Goal: Information Seeking & Learning: Learn about a topic

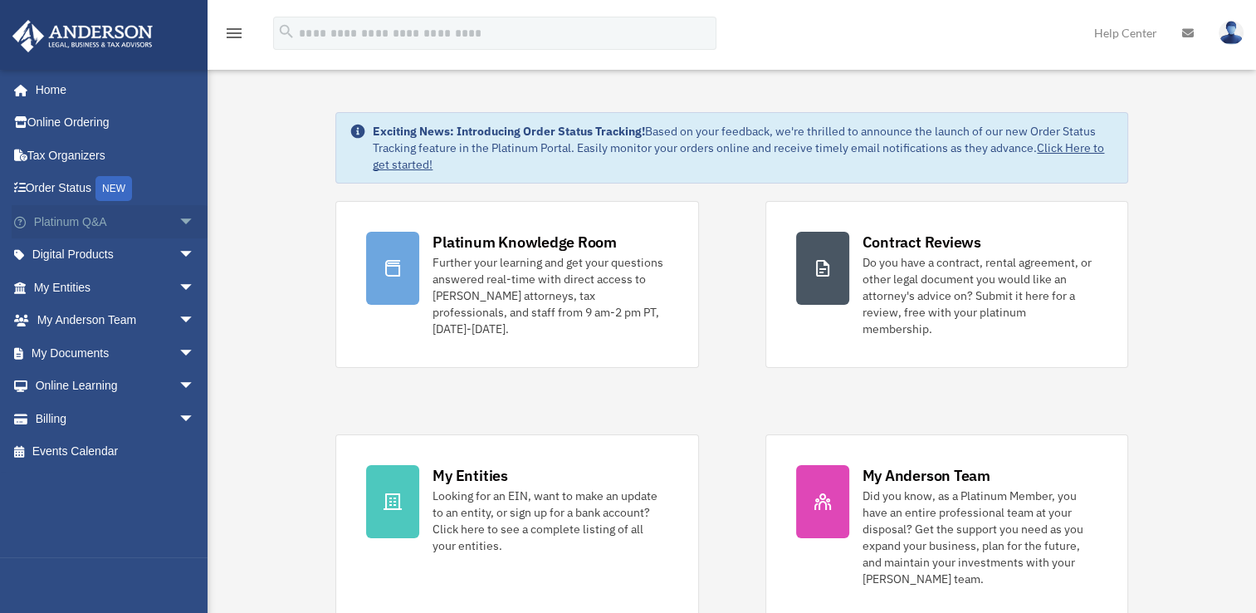
click at [178, 221] on span "arrow_drop_down" at bounding box center [194, 222] width 33 height 34
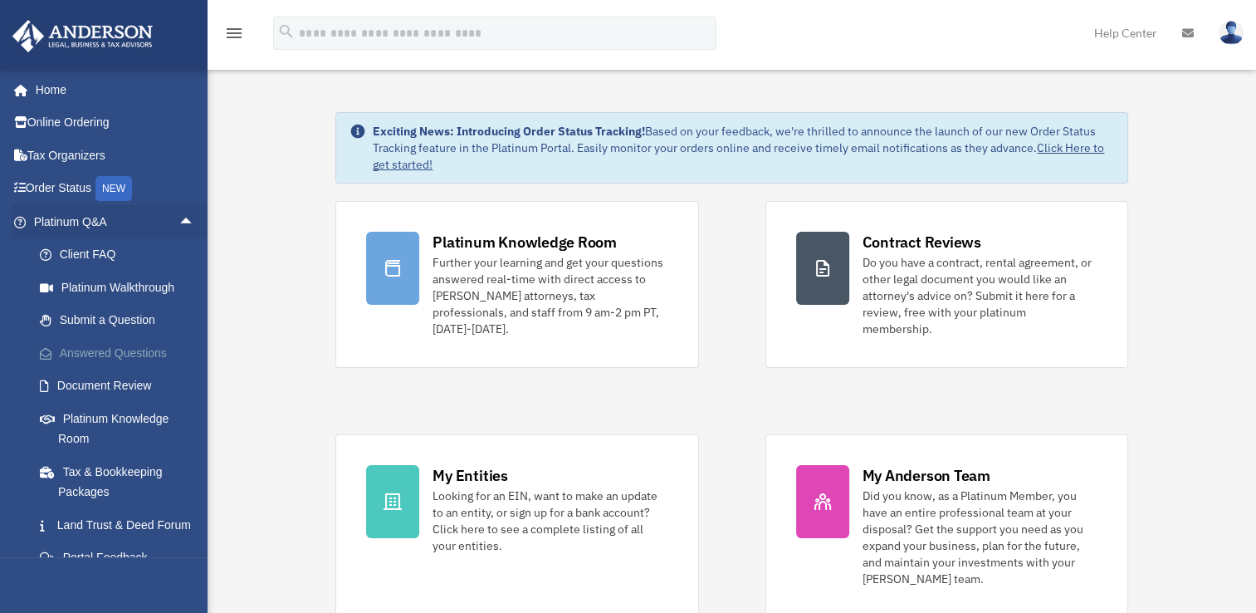
click at [126, 352] on link "Answered Questions" at bounding box center [121, 352] width 197 height 33
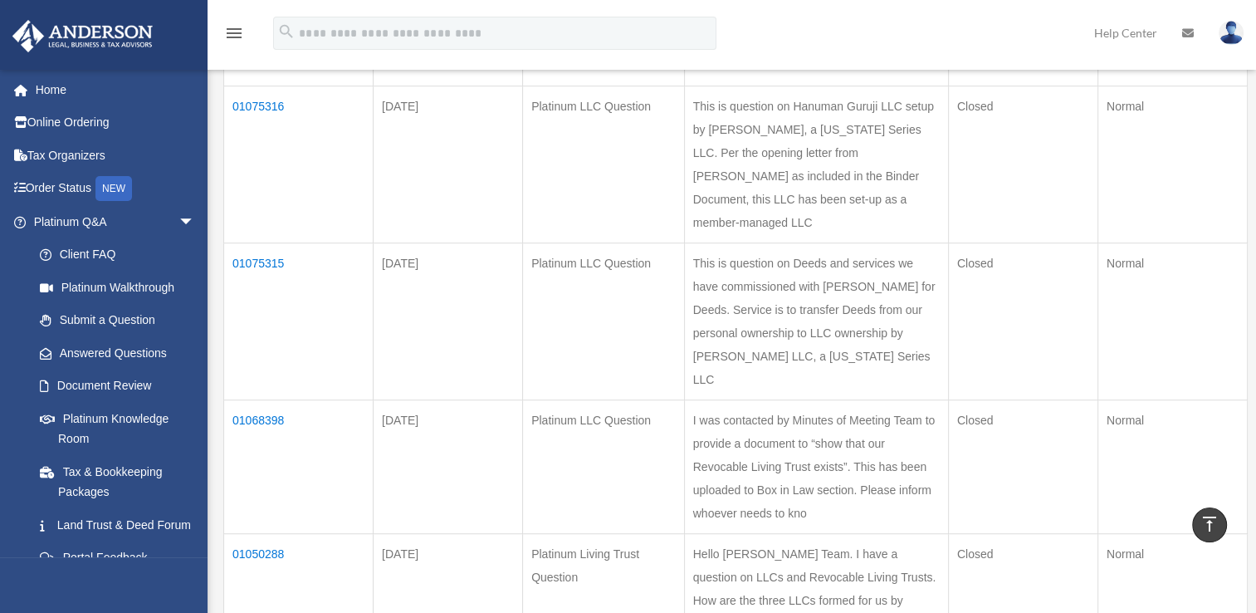
scroll to position [918, 0]
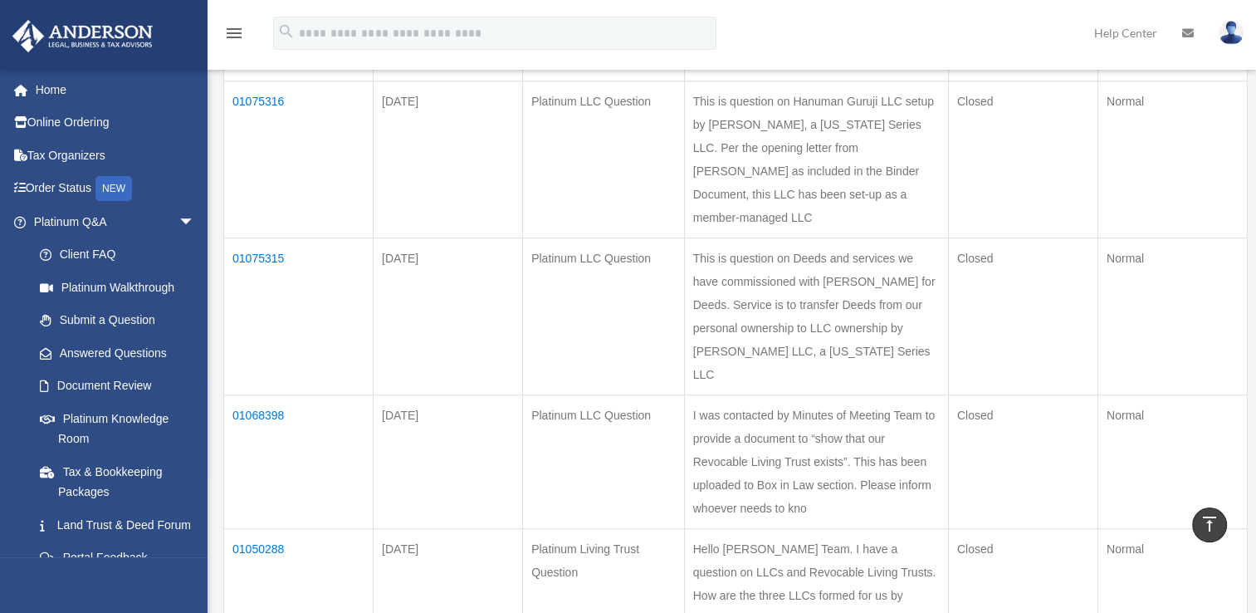
click at [276, 238] on td "01075316" at bounding box center [298, 159] width 149 height 157
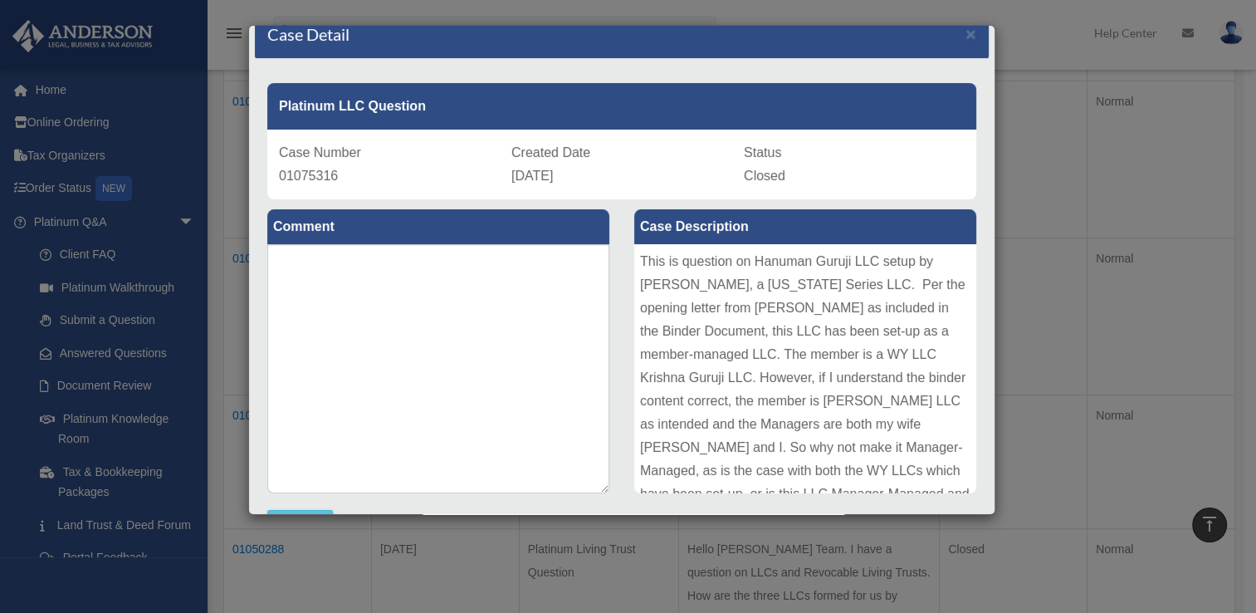
scroll to position [0, 0]
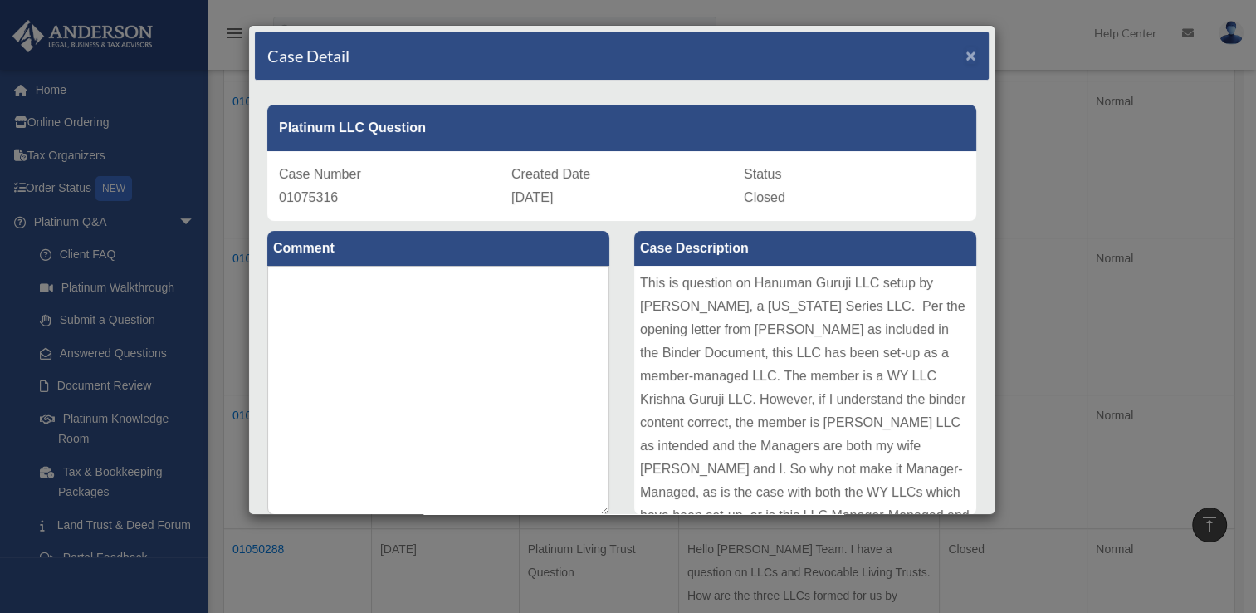
click at [965, 46] on span "×" at bounding box center [970, 55] width 11 height 19
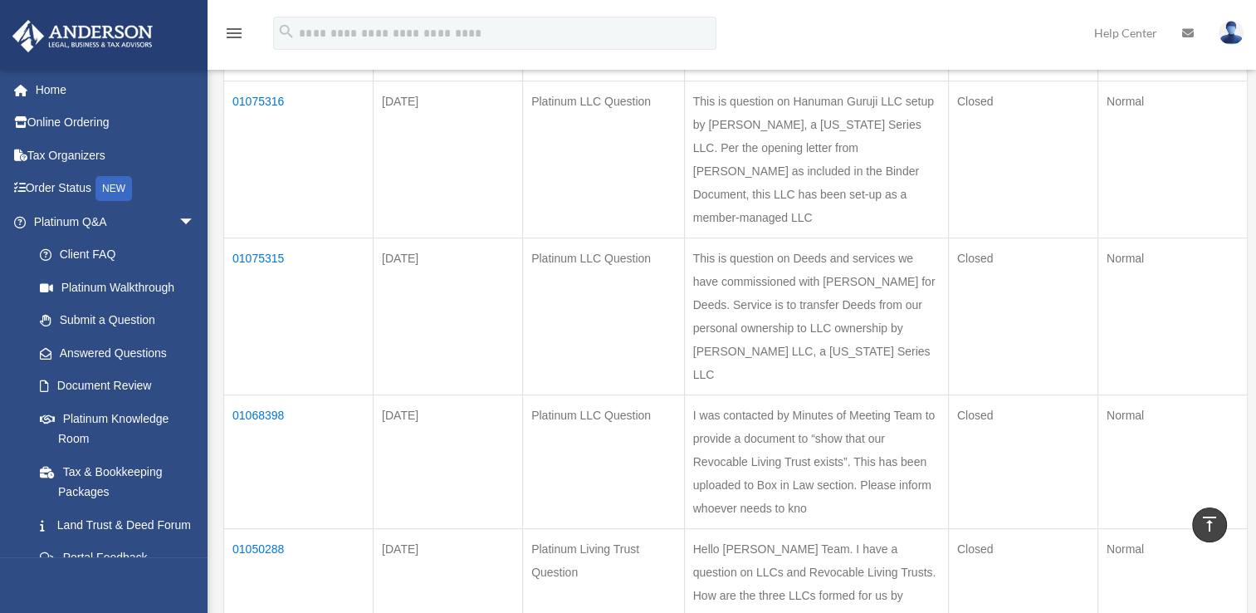
click at [252, 81] on td "01075323" at bounding box center [298, 15] width 149 height 134
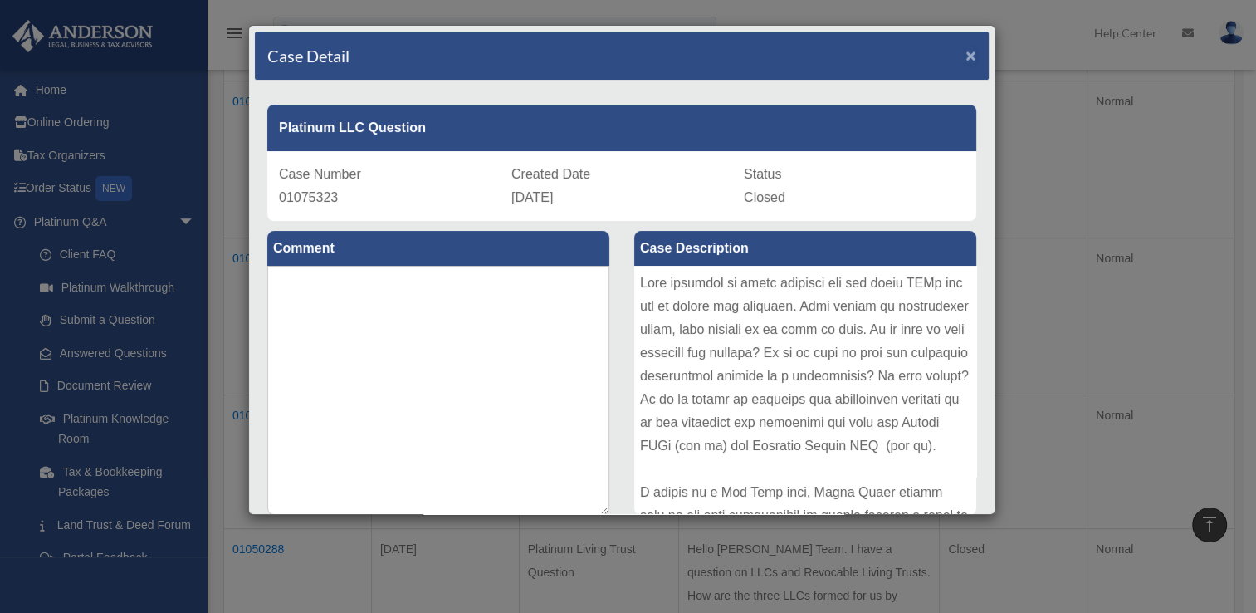
click at [965, 51] on span "×" at bounding box center [970, 55] width 11 height 19
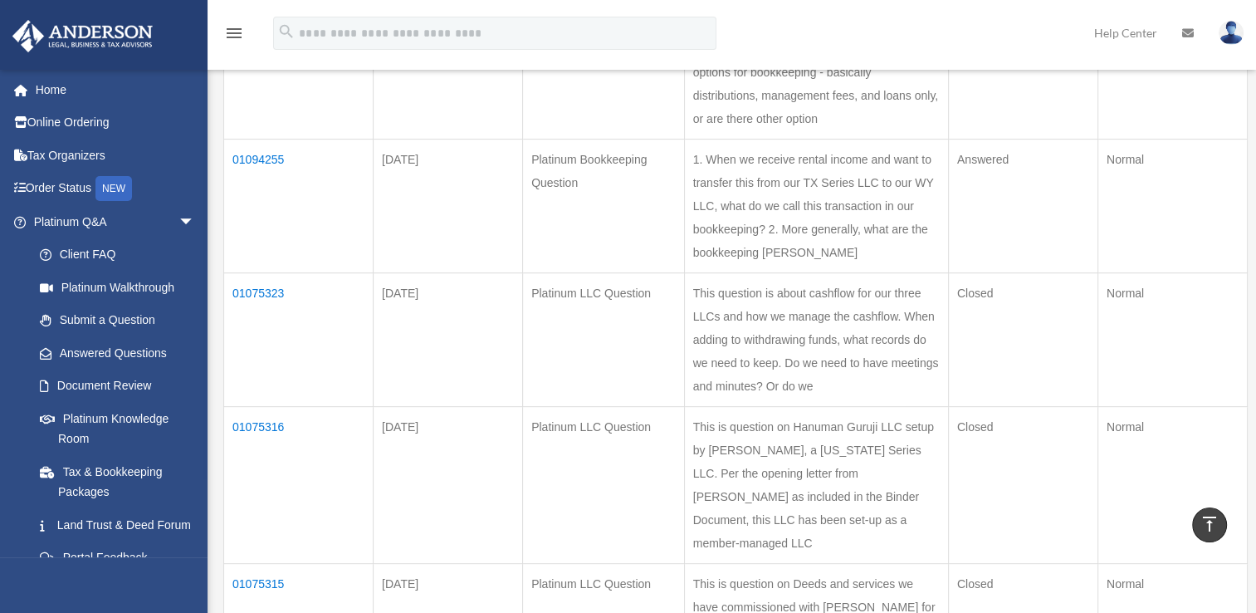
scroll to position [596, 0]
click at [262, 270] on td "01094255" at bounding box center [298, 203] width 149 height 134
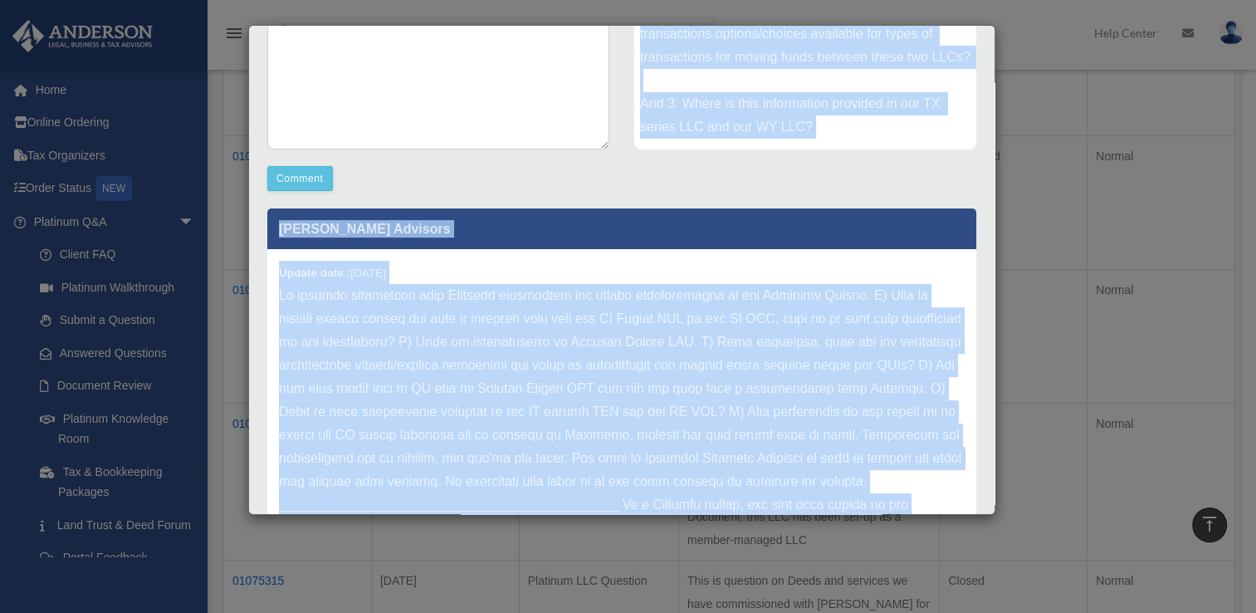
scroll to position [428, 0]
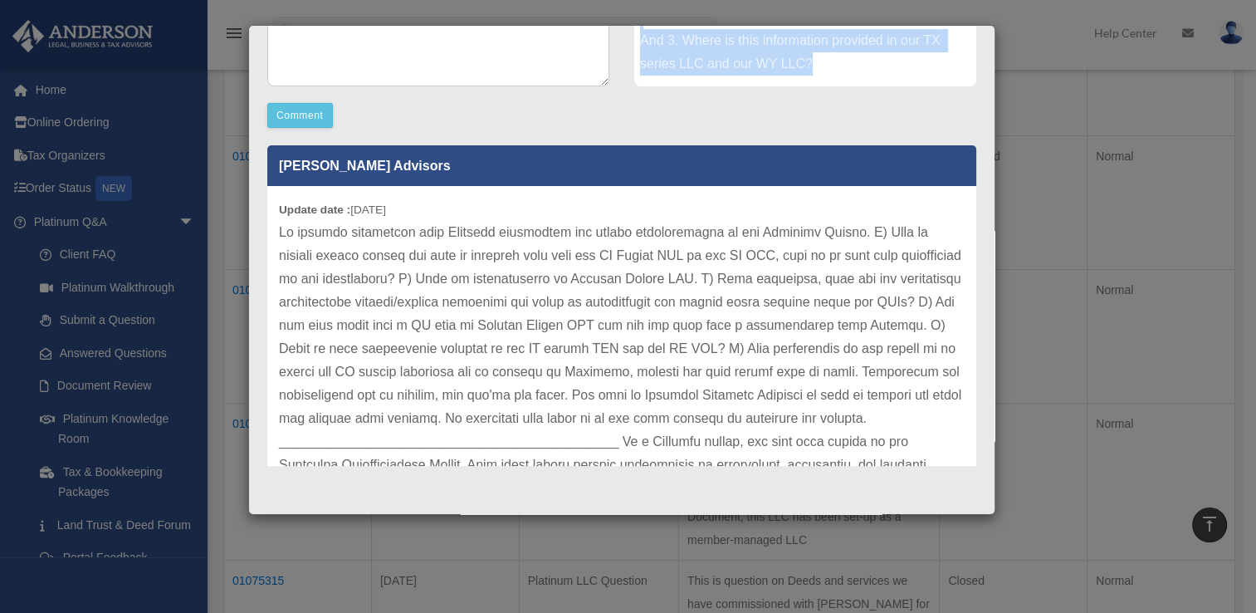
drag, startPoint x: 635, startPoint y: 281, endPoint x: 847, endPoint y: 62, distance: 304.7
copy div "1. When we receive rental income and want to transfer this from our TX Series L…"
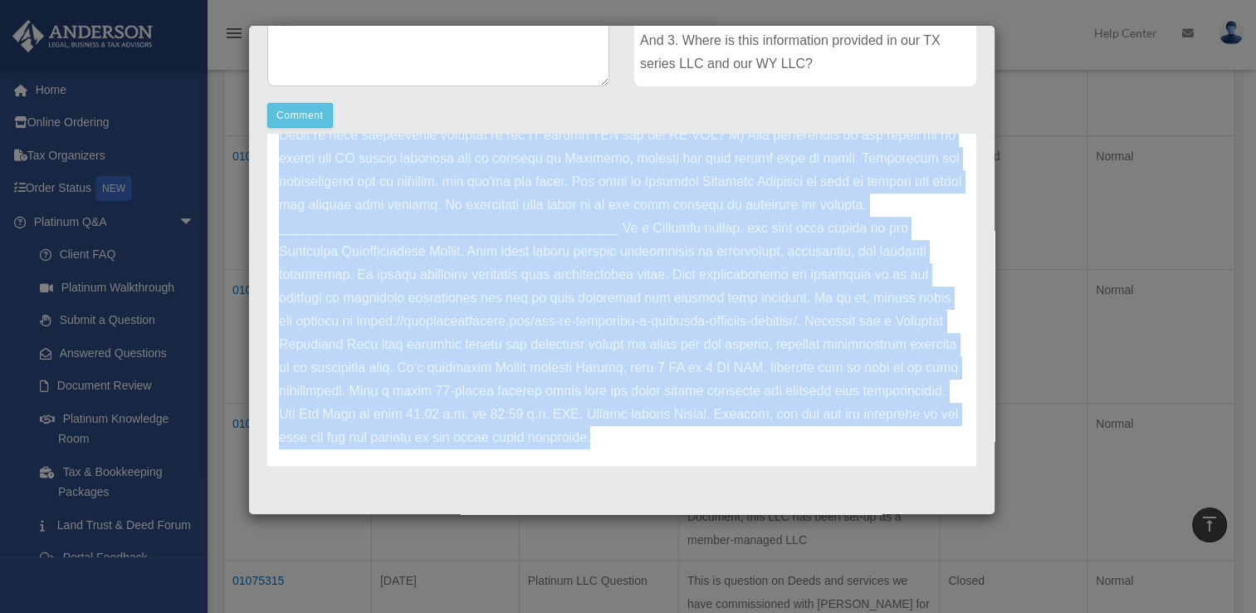
scroll to position [255, 0]
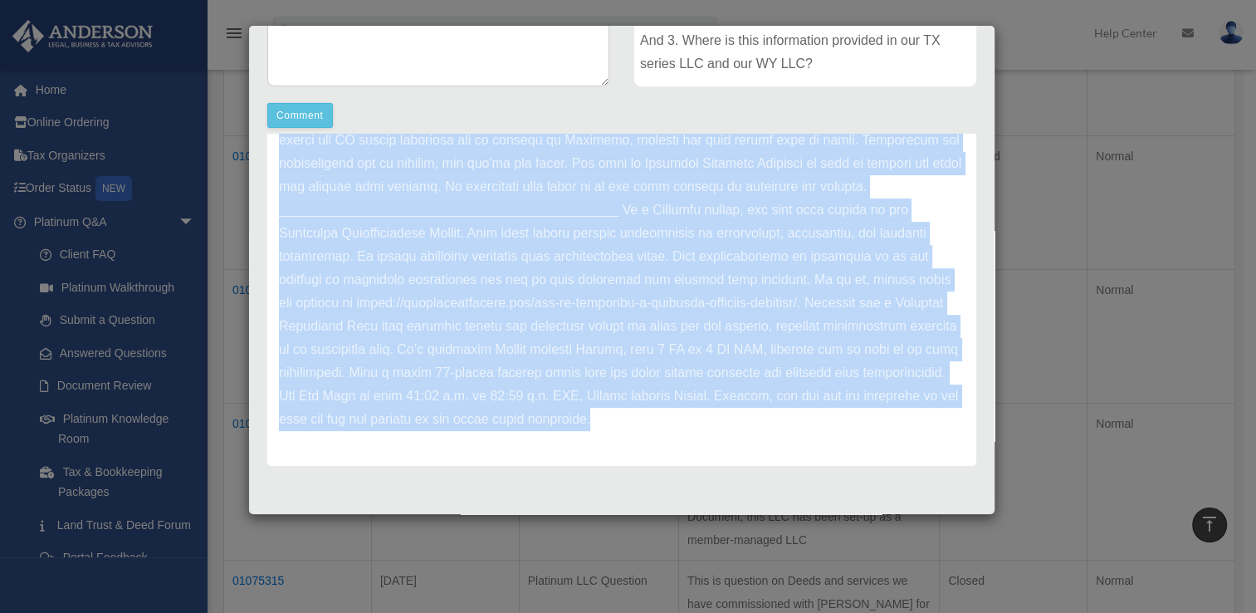
drag, startPoint x: 281, startPoint y: 164, endPoint x: 437, endPoint y: 485, distance: 356.4
click at [437, 485] on div "Case Detail × Platinum Bookkeeping Question Case Number 01094255 Created Date […" at bounding box center [621, 270] width 747 height 490
copy div "[PERSON_NAME] Advisors Update date : [DATE] We greatly appreciate your Platinum…"
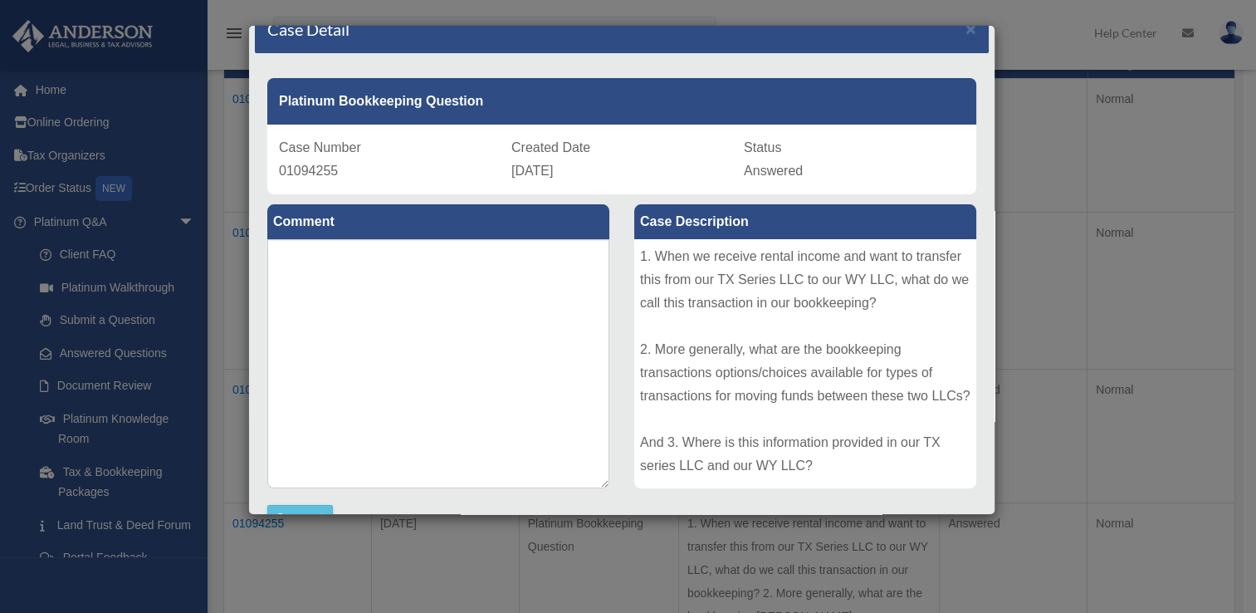
scroll to position [0, 0]
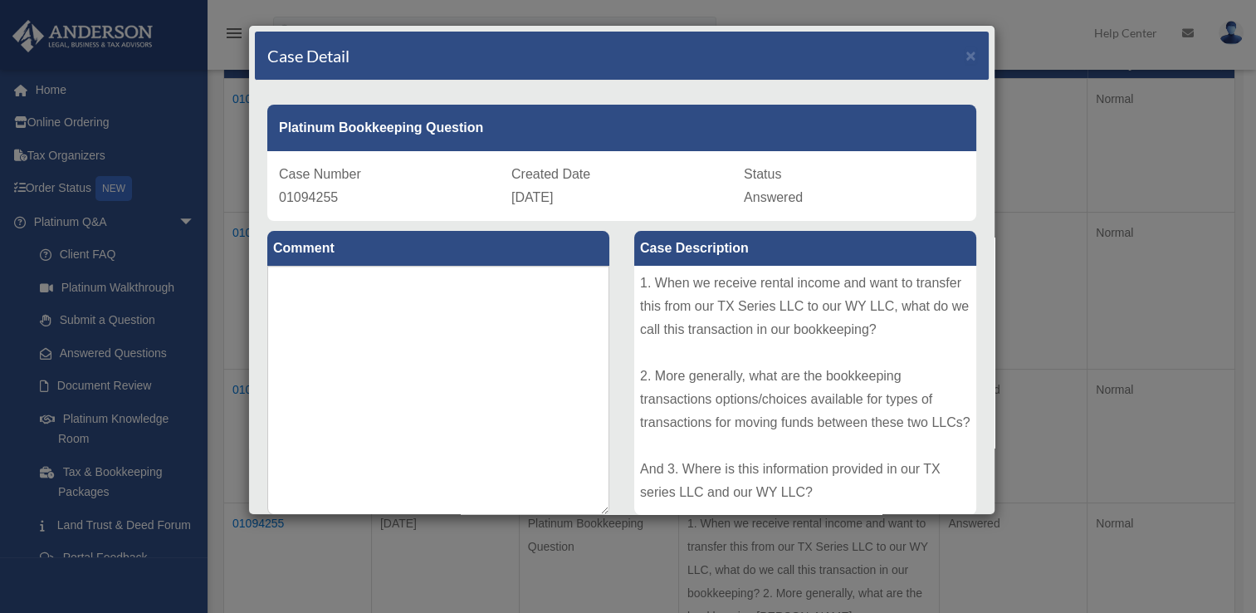
click at [773, 320] on div "1. When we receive rental income and want to transfer this from our TX Series L…" at bounding box center [805, 390] width 342 height 249
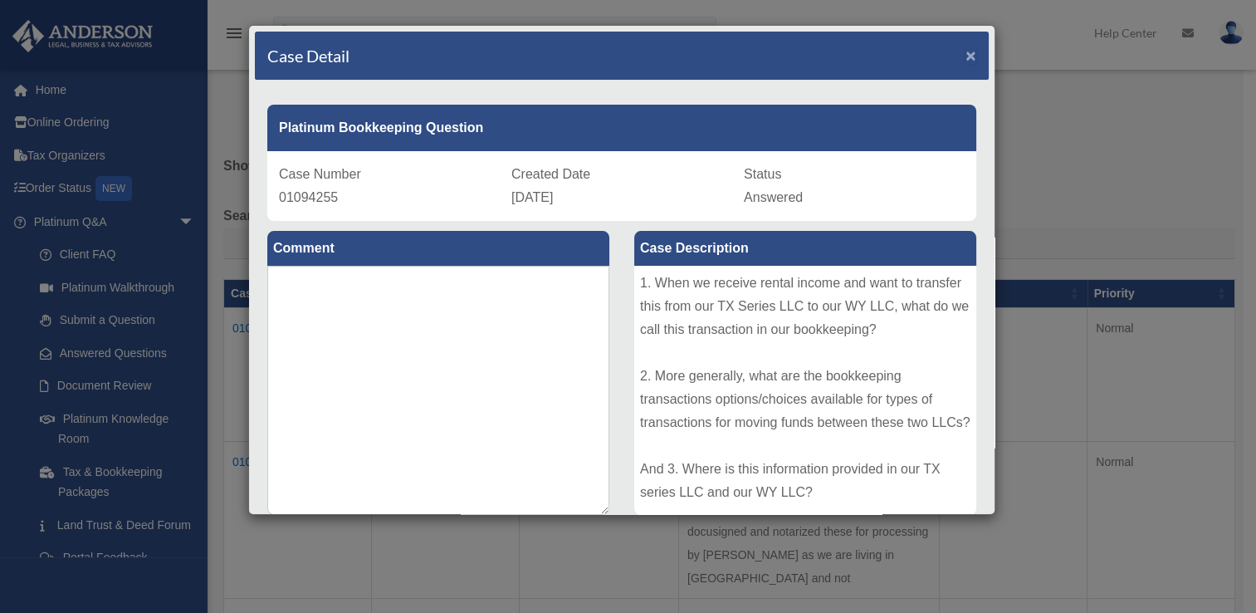
click at [965, 51] on span "×" at bounding box center [970, 55] width 11 height 19
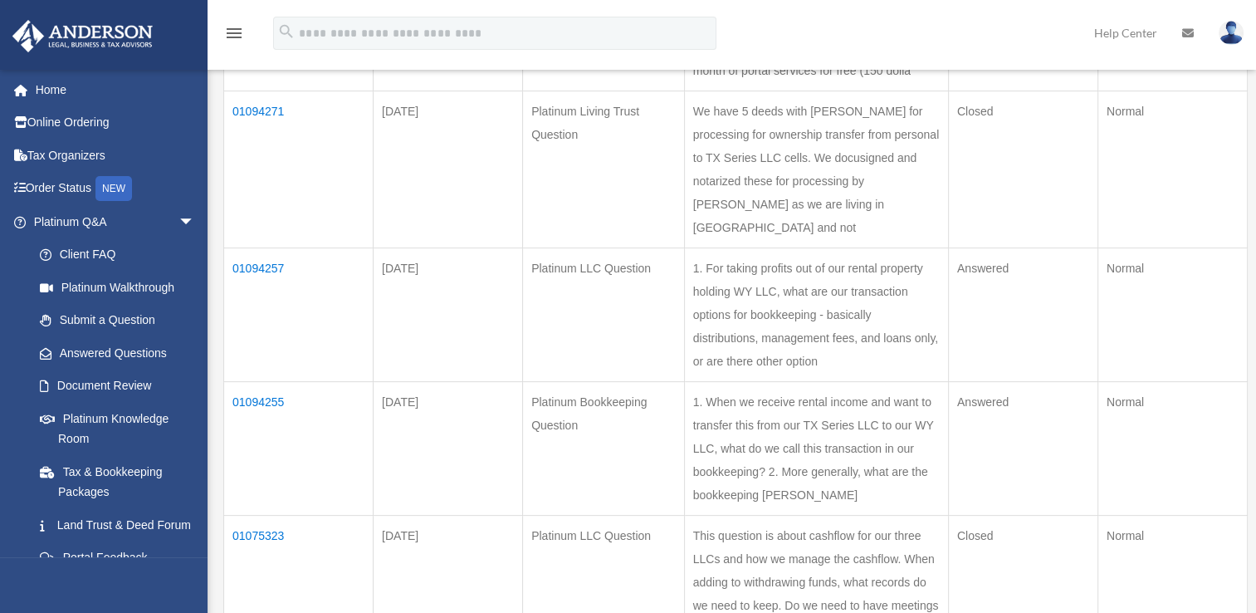
scroll to position [410, 0]
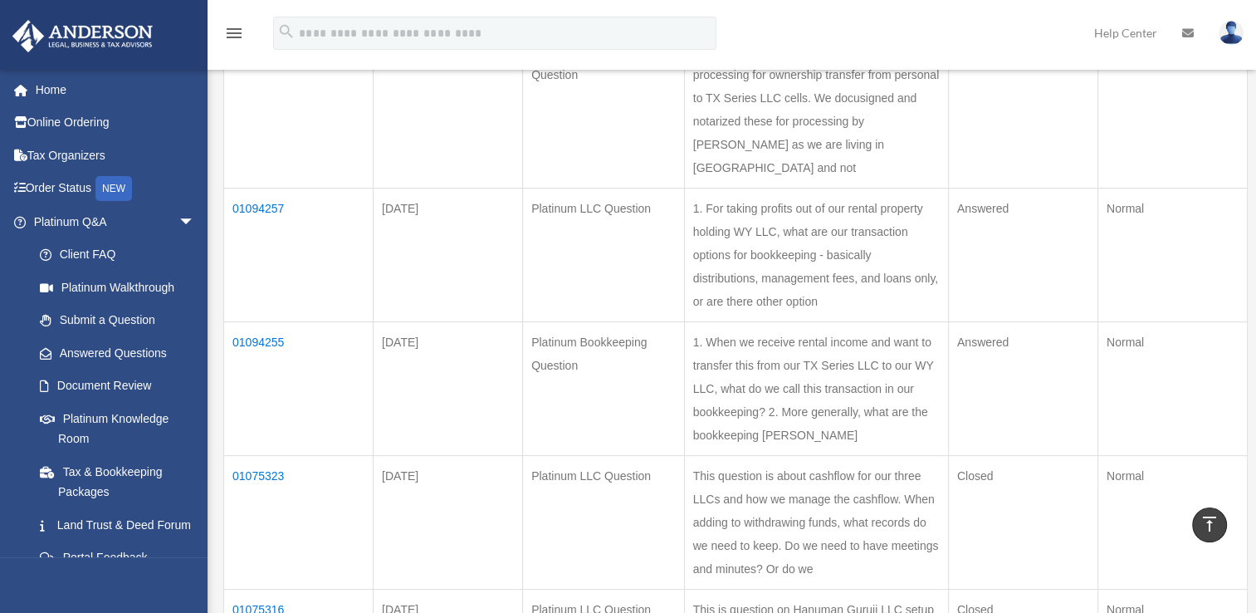
click at [256, 276] on td "01094257" at bounding box center [298, 255] width 149 height 134
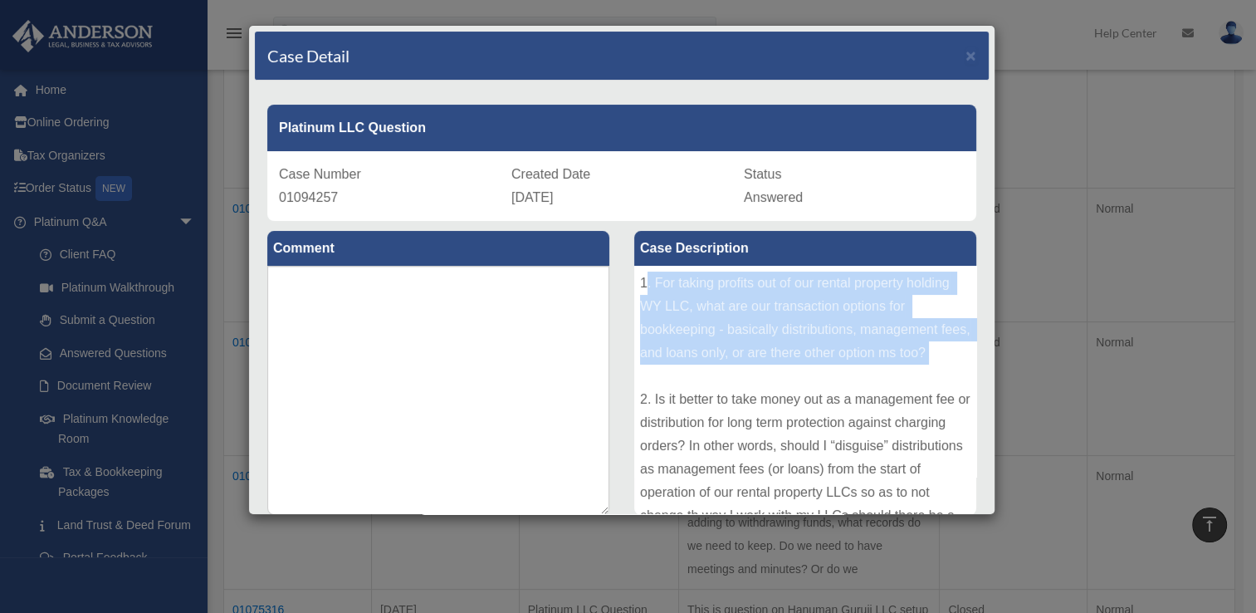
drag, startPoint x: 637, startPoint y: 283, endPoint x: 660, endPoint y: 403, distance: 122.4
click at [660, 403] on div "1. For taking profits out of our rental property holding WY LLC, what are our t…" at bounding box center [805, 390] width 342 height 249
drag, startPoint x: 660, startPoint y: 403, endPoint x: 649, endPoint y: 286, distance: 118.4
click at [649, 286] on div "1. For taking profits out of our rental property holding WY LLC, what are our t…" at bounding box center [805, 390] width 342 height 249
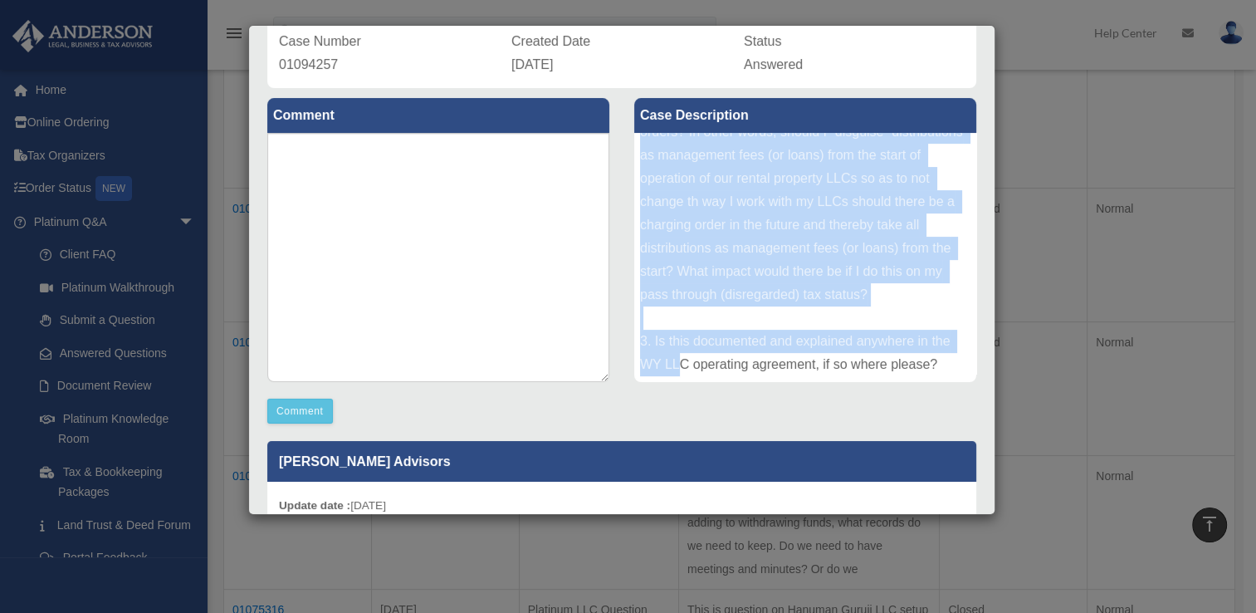
scroll to position [154, 0]
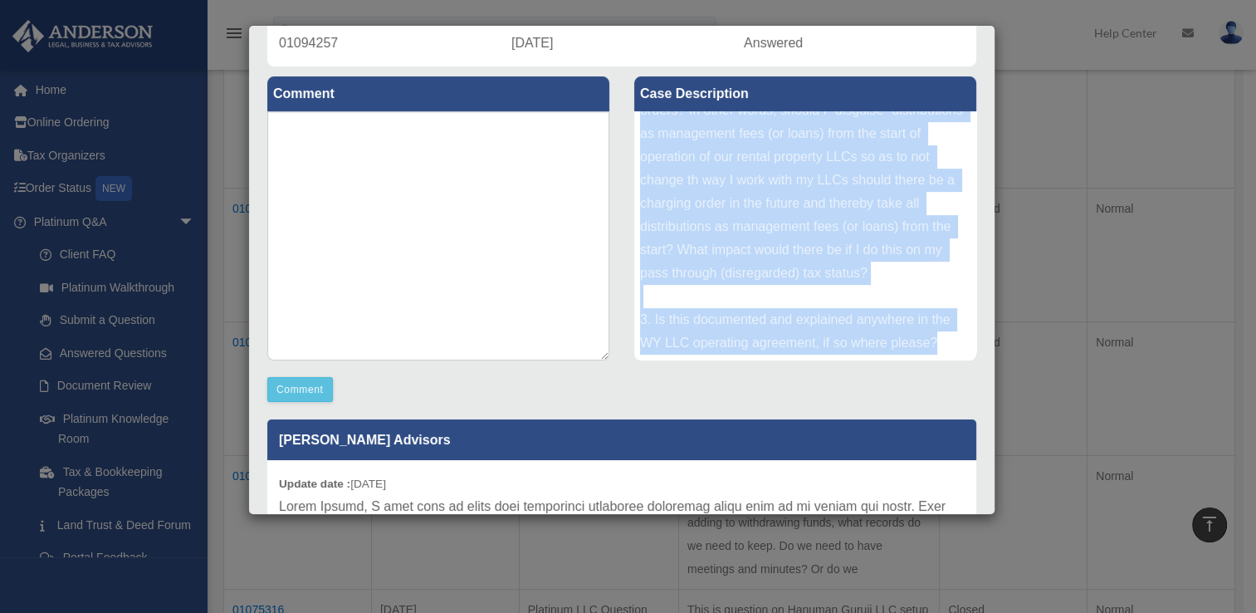
drag, startPoint x: 633, startPoint y: 277, endPoint x: 943, endPoint y: 349, distance: 317.7
click at [943, 349] on div "1. For taking profits out of our rental property holding WY LLC, what are our t…" at bounding box center [805, 235] width 342 height 249
copy div "1. For taking profits out of our rental property holding WY LLC, what are our t…"
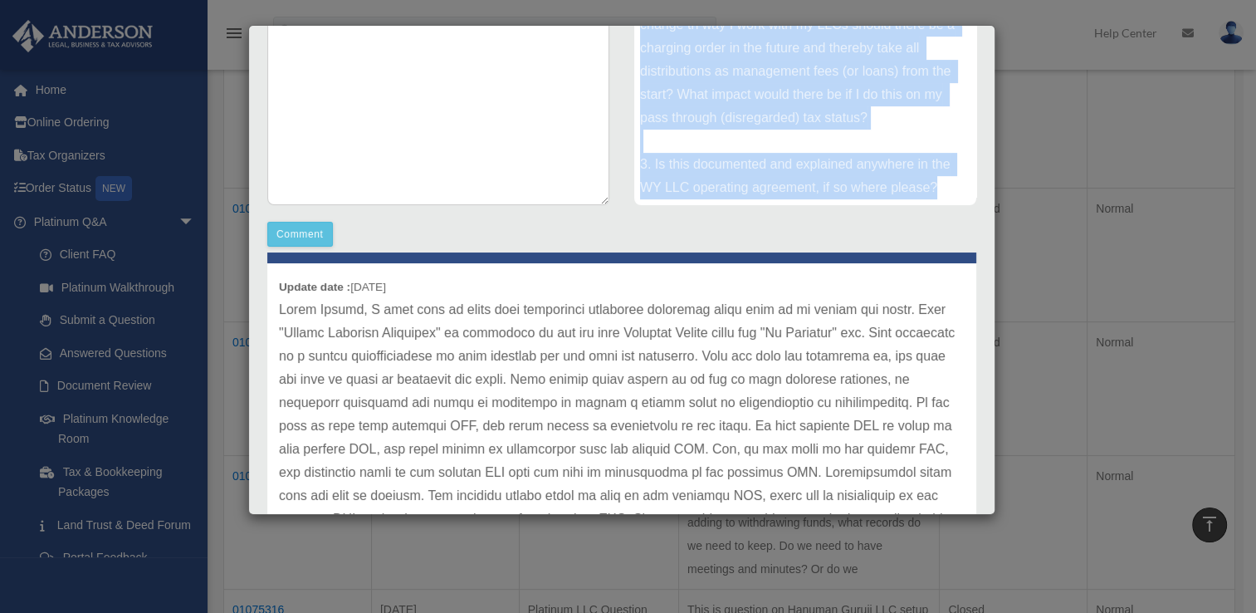
scroll to position [29, 0]
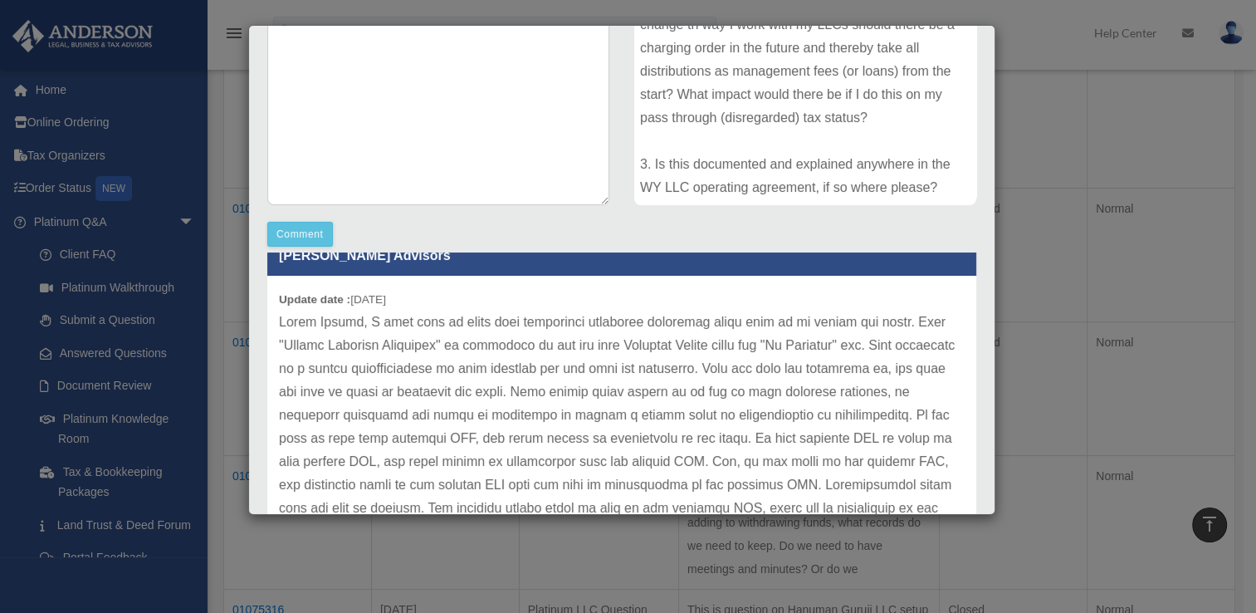
click at [281, 297] on b "Update date :" at bounding box center [314, 299] width 71 height 12
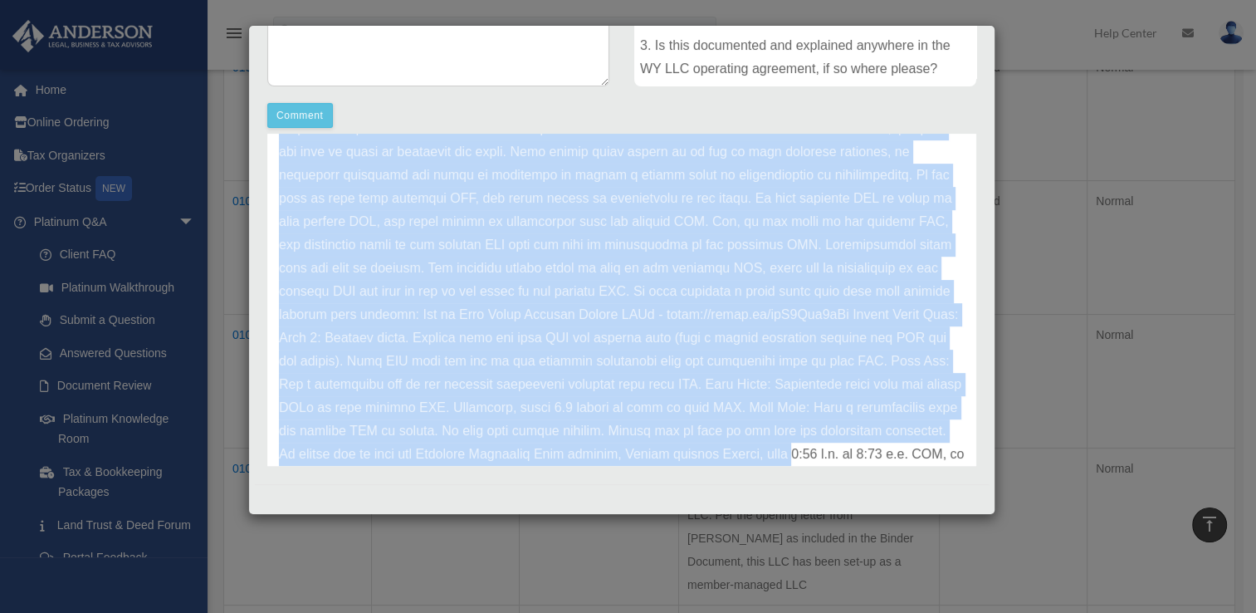
scroll to position [208, 0]
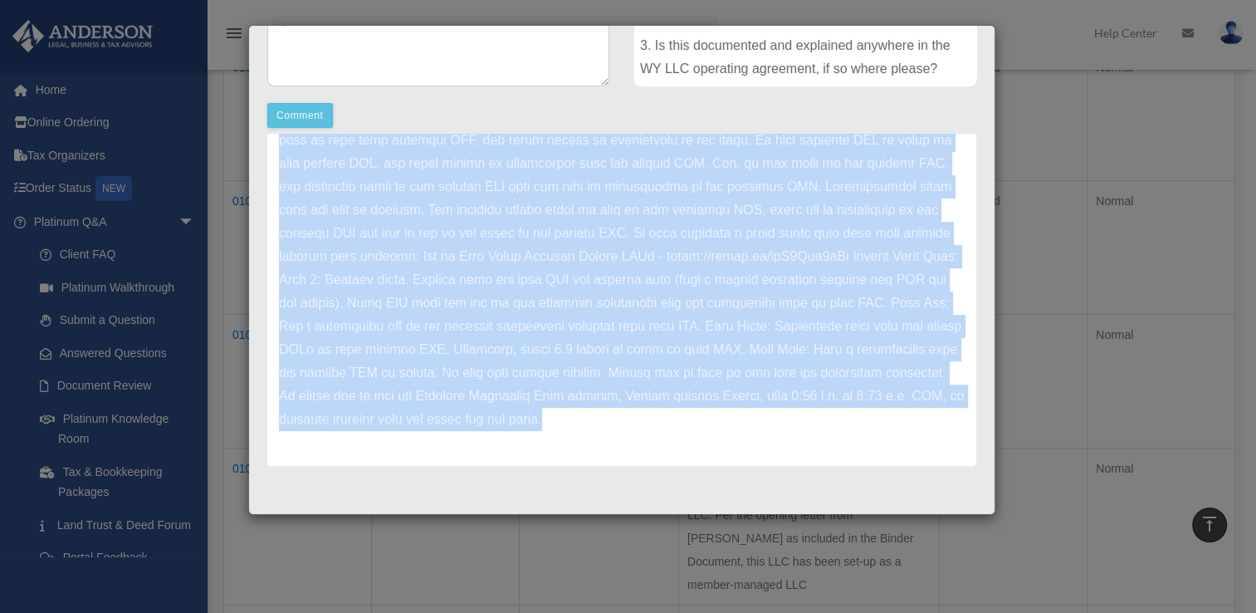
drag, startPoint x: 278, startPoint y: 201, endPoint x: 806, endPoint y: 424, distance: 573.2
click at [806, 424] on div "Update date : [DATE]" at bounding box center [621, 222] width 709 height 488
copy div "Update date : [DATE] Hello [PERSON_NAME], A good rule of thumb when processing …"
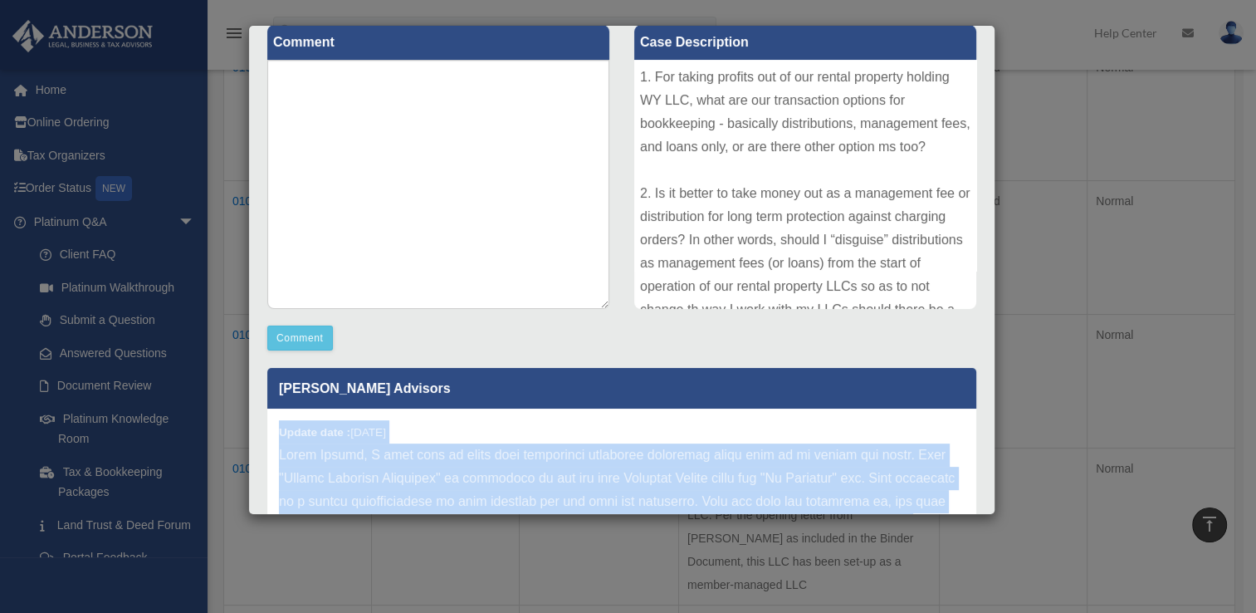
scroll to position [0, 0]
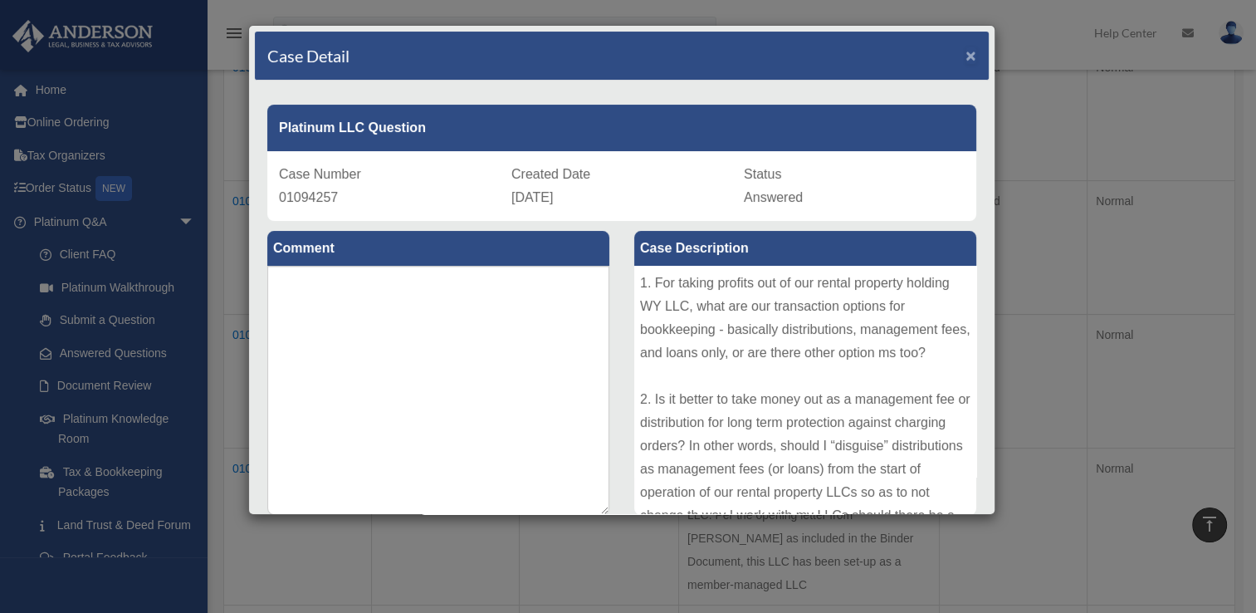
click at [965, 59] on span "×" at bounding box center [970, 55] width 11 height 19
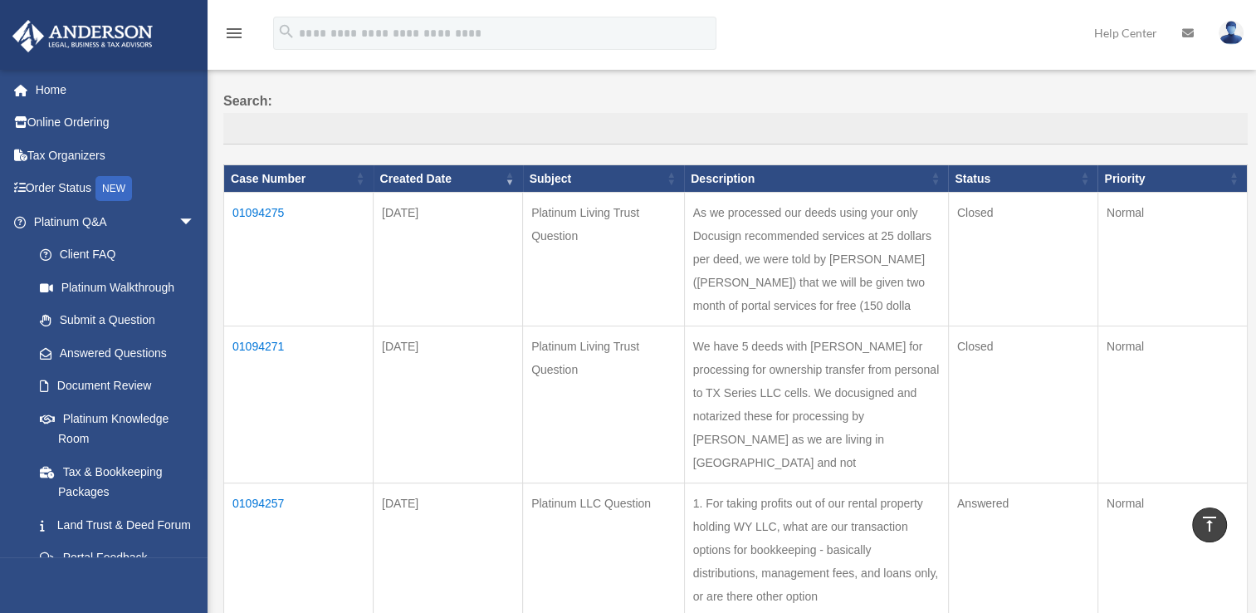
scroll to position [115, 0]
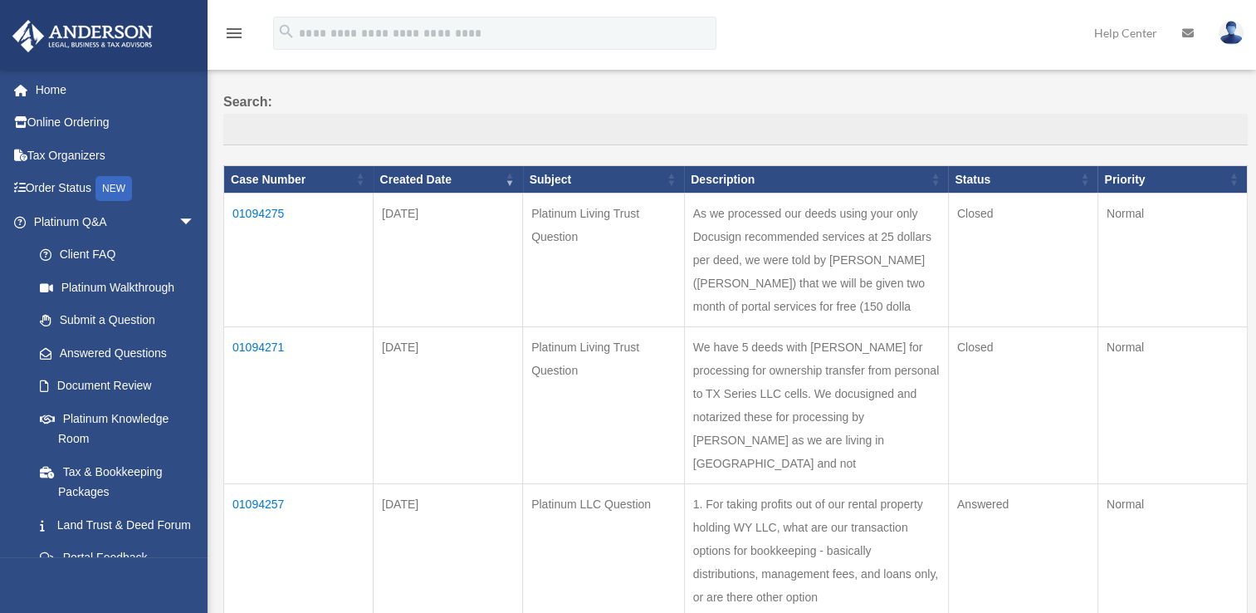
click at [258, 383] on td "01094271" at bounding box center [298, 405] width 149 height 157
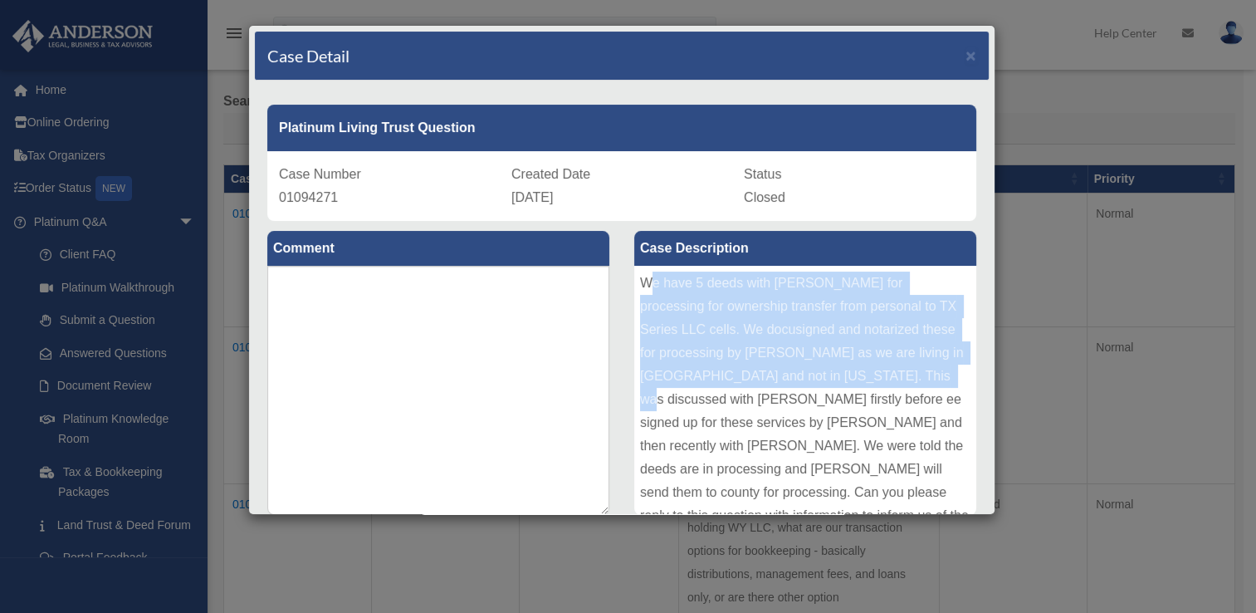
drag, startPoint x: 642, startPoint y: 282, endPoint x: 654, endPoint y: 408, distance: 126.8
click at [654, 408] on div "We have 5 deeds with [PERSON_NAME] for processing for ownership transfer from p…" at bounding box center [805, 390] width 342 height 249
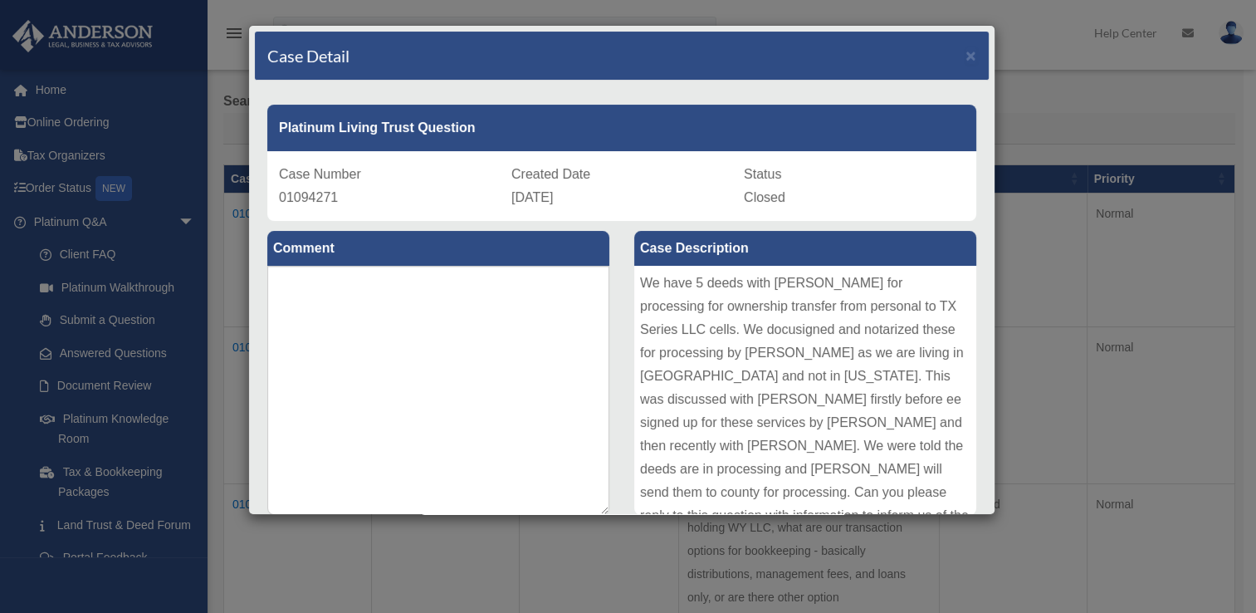
drag, startPoint x: 654, startPoint y: 408, endPoint x: 634, endPoint y: 282, distance: 127.7
click at [634, 282] on div "We have 5 deeds with [PERSON_NAME] for processing for ownership transfer from p…" at bounding box center [805, 390] width 342 height 249
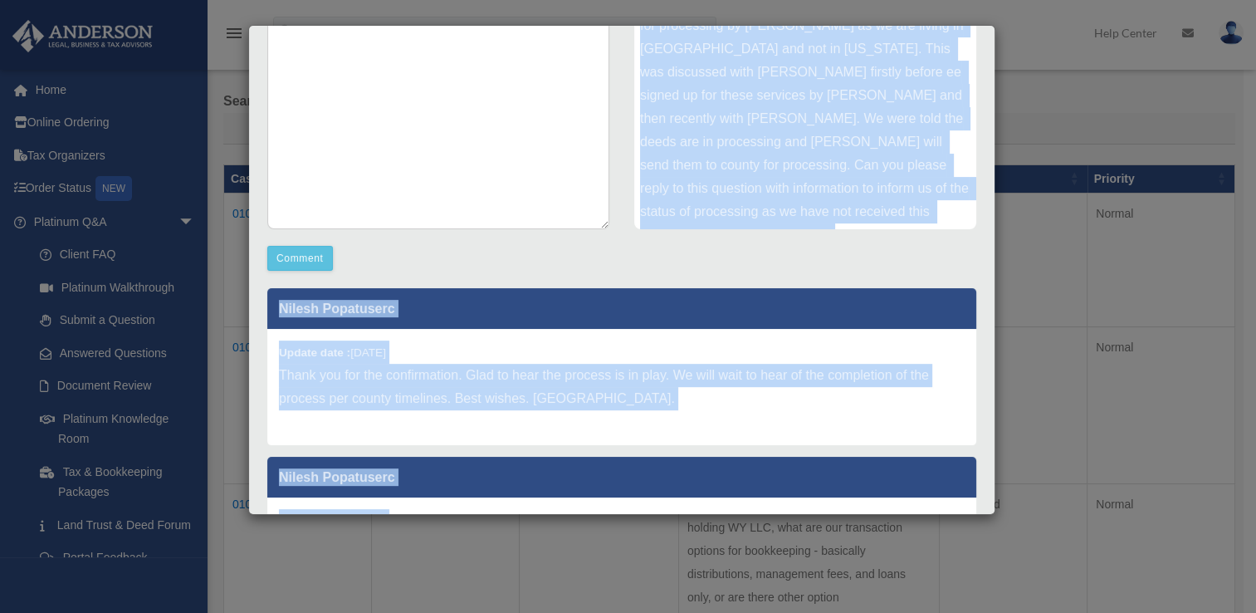
scroll to position [300, 0]
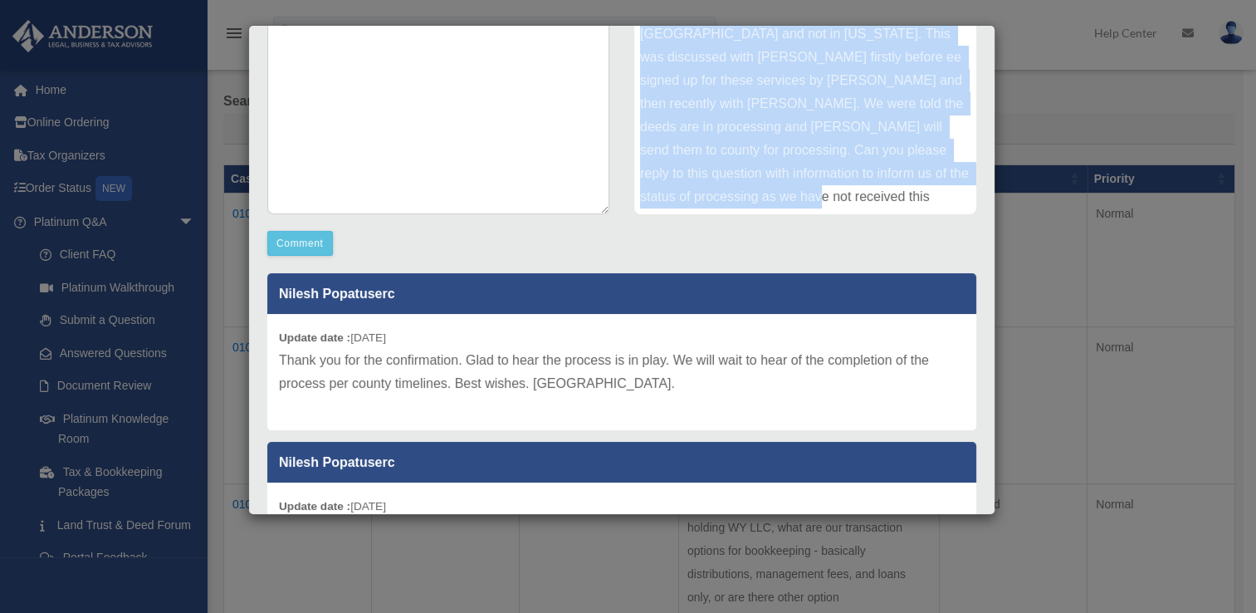
drag, startPoint x: 634, startPoint y: 282, endPoint x: 833, endPoint y: 197, distance: 216.8
click at [833, 197] on div "We have 5 deeds with [PERSON_NAME] for processing for ownership transfer from p…" at bounding box center [805, 89] width 342 height 249
copy div "We have 5 deeds with [PERSON_NAME] for processing for ownership transfer from p…"
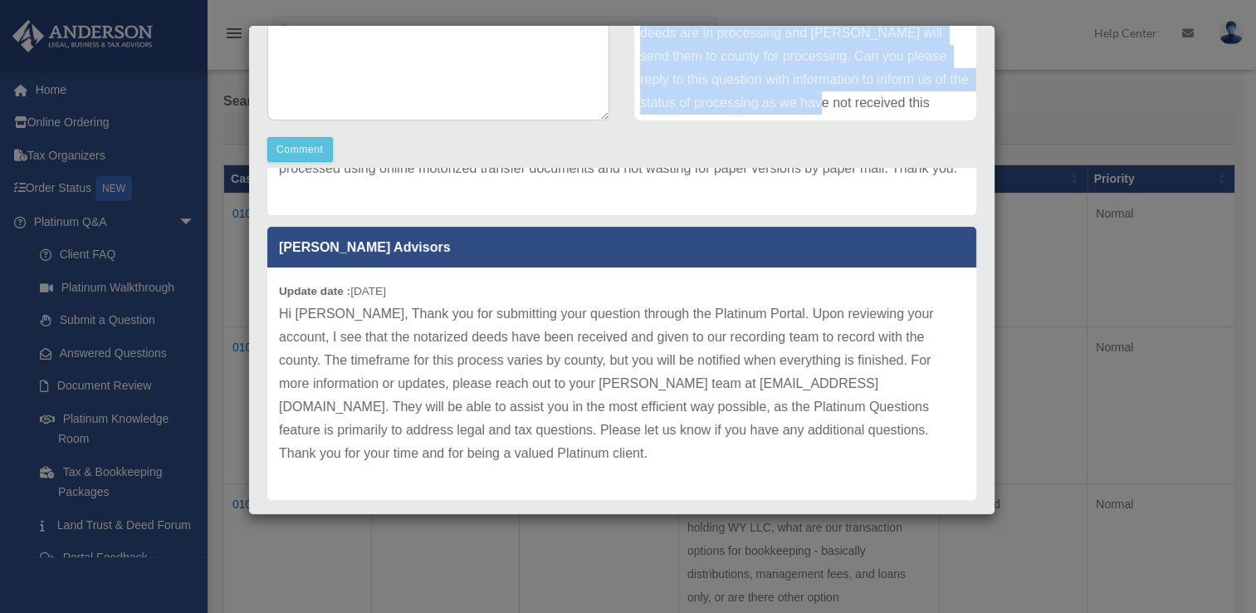
scroll to position [428, 0]
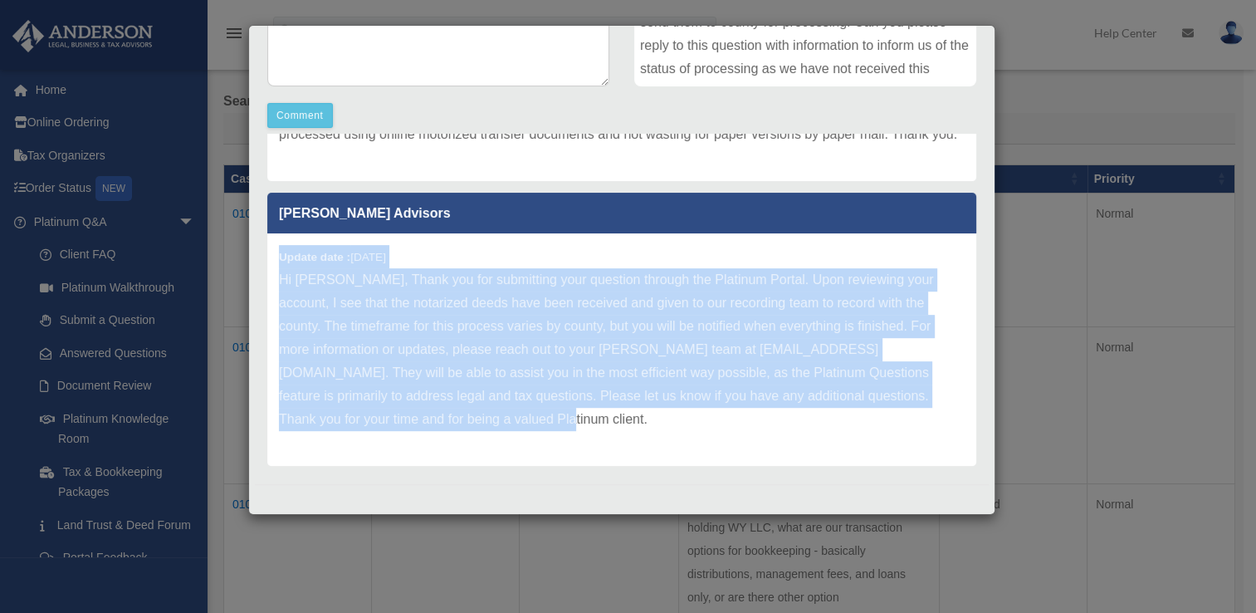
drag, startPoint x: 458, startPoint y: 423, endPoint x: 261, endPoint y: 261, distance: 255.4
click at [261, 261] on div "Nilesh Popatuserc Update date : [DATE] Thank you for the confirmation. Glad to …" at bounding box center [622, 300] width 734 height 332
copy div "Update date : [DATE] Hi [PERSON_NAME], Thank you for submitting your question t…"
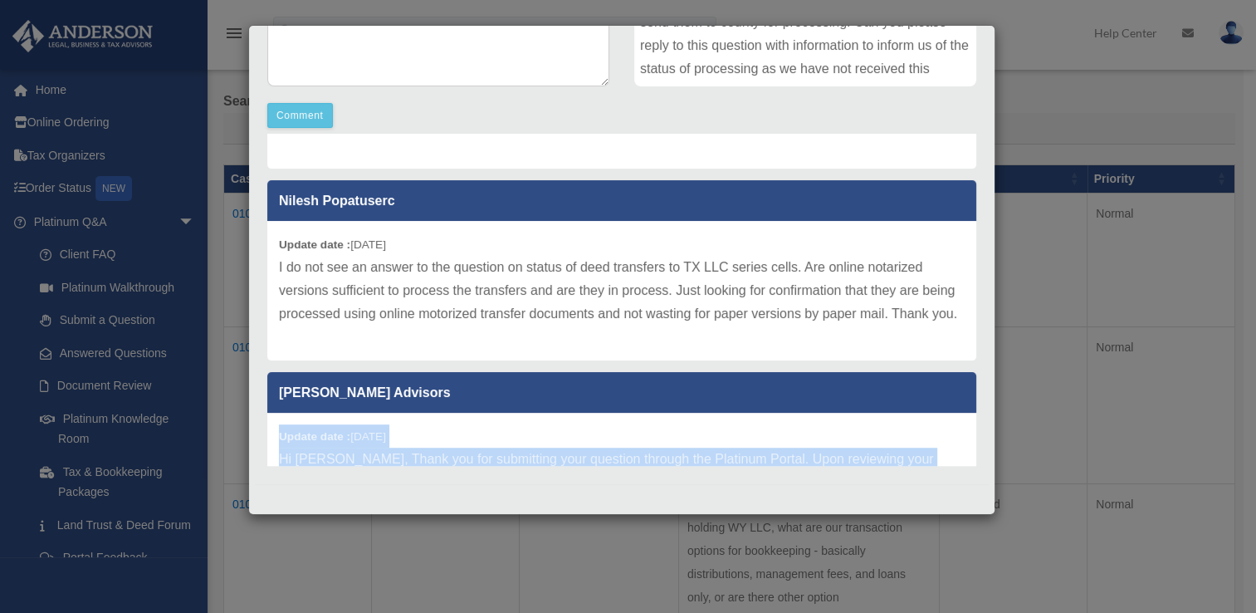
scroll to position [1190, 0]
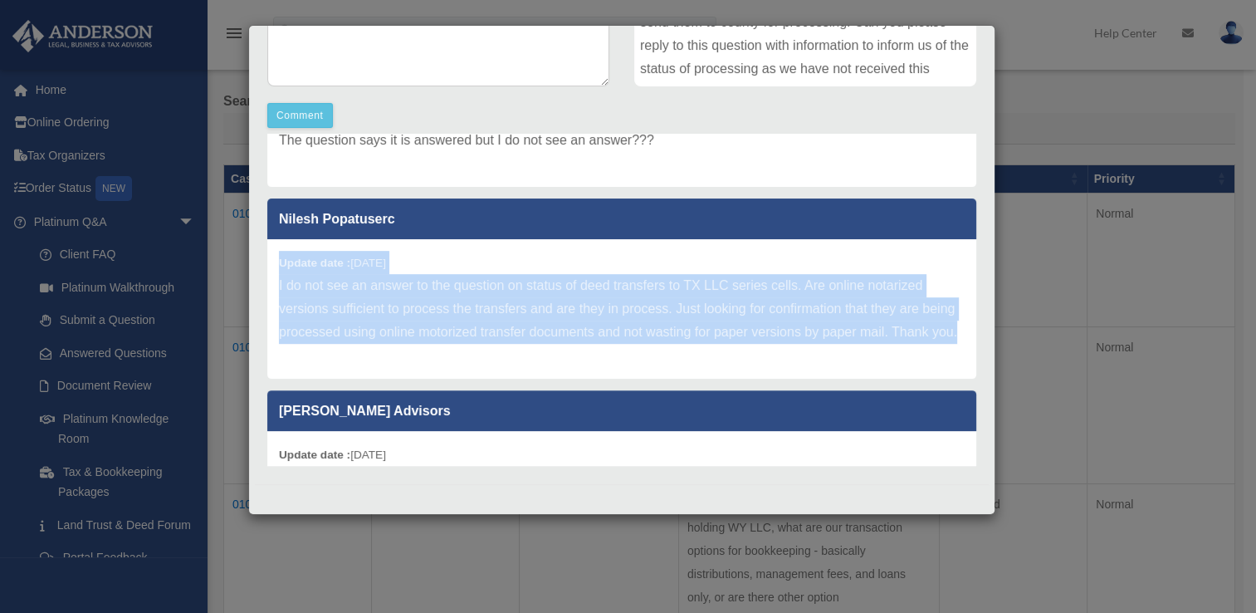
drag, startPoint x: 280, startPoint y: 262, endPoint x: 349, endPoint y: 350, distance: 112.3
click at [349, 350] on div "Update date : [DATE] I do not see an answer to the question on status of deed t…" at bounding box center [621, 308] width 709 height 139
copy div "Update date : [DATE] I do not see an answer to the question on status of deed t…"
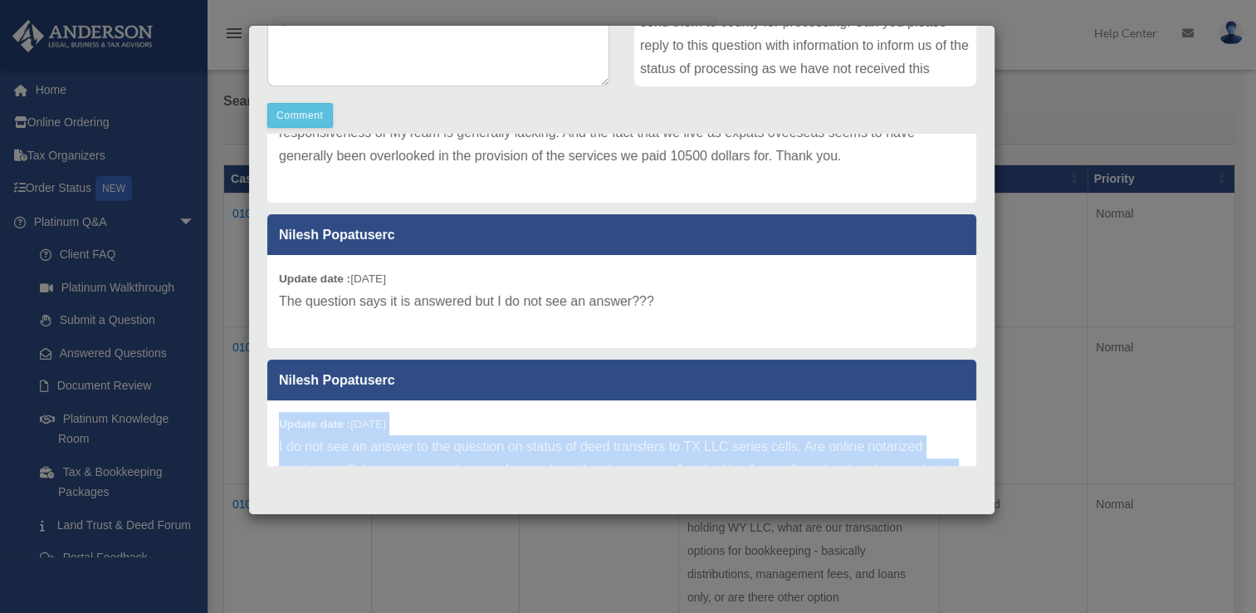
scroll to position [1028, 0]
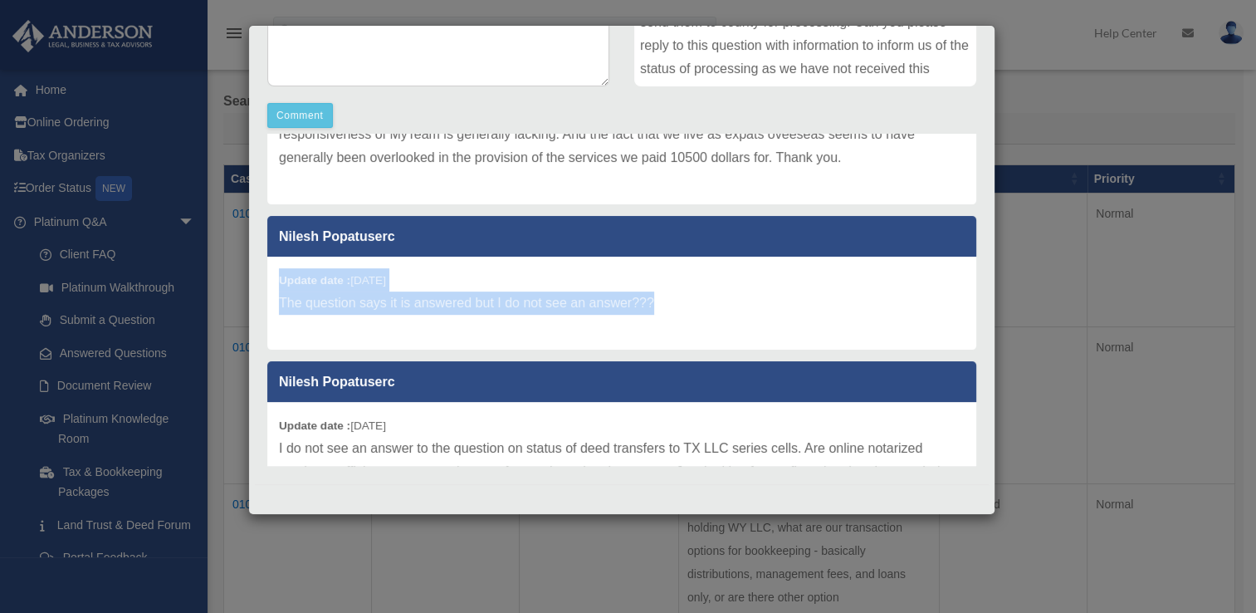
drag, startPoint x: 280, startPoint y: 277, endPoint x: 691, endPoint y: 294, distance: 411.2
click at [691, 294] on div "Update date : [DATE] The question says it is answered but I do not see an answe…" at bounding box center [621, 302] width 709 height 93
copy div "Update date : [DATE] The question says it is answered but I do not see an answe…"
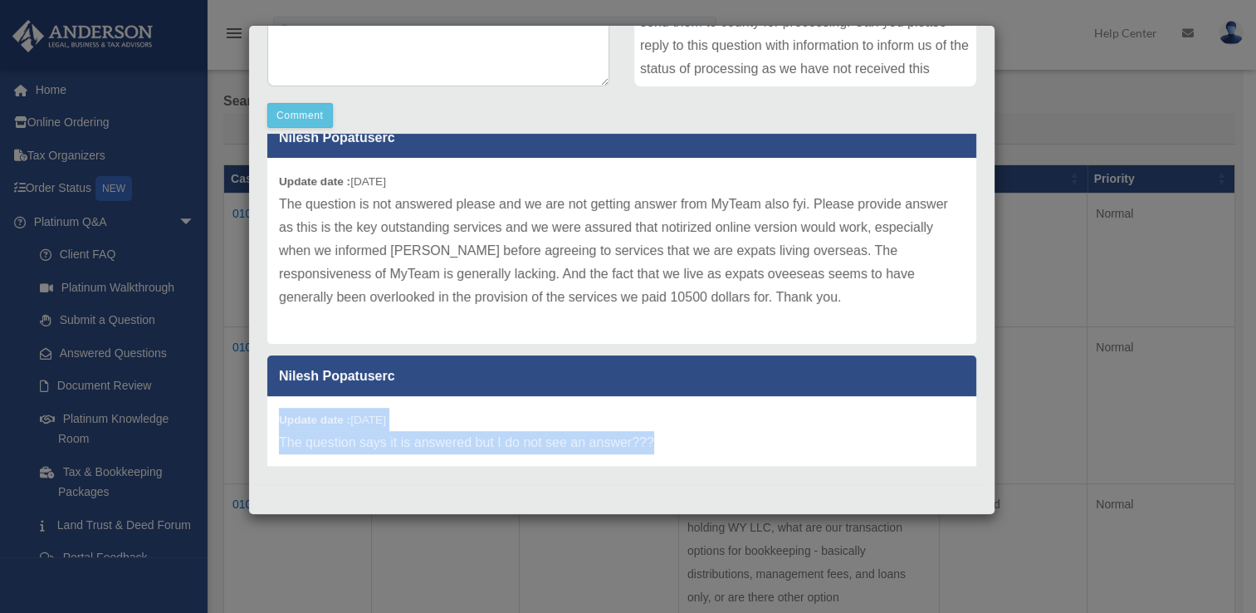
scroll to position [873, 0]
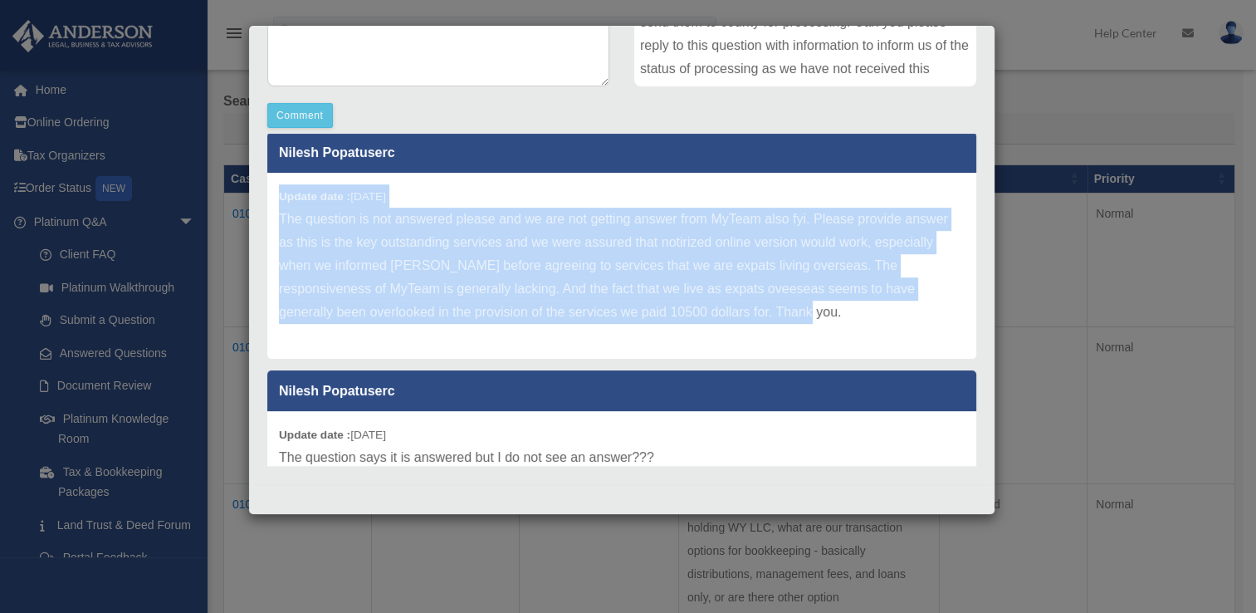
drag, startPoint x: 279, startPoint y: 189, endPoint x: 877, endPoint y: 322, distance: 612.2
click at [877, 322] on div "Update date : [DATE] The question is not answered please and we are not getting…" at bounding box center [621, 266] width 709 height 186
copy div "Update date : [DATE] The question is not answered please and we are not getting…"
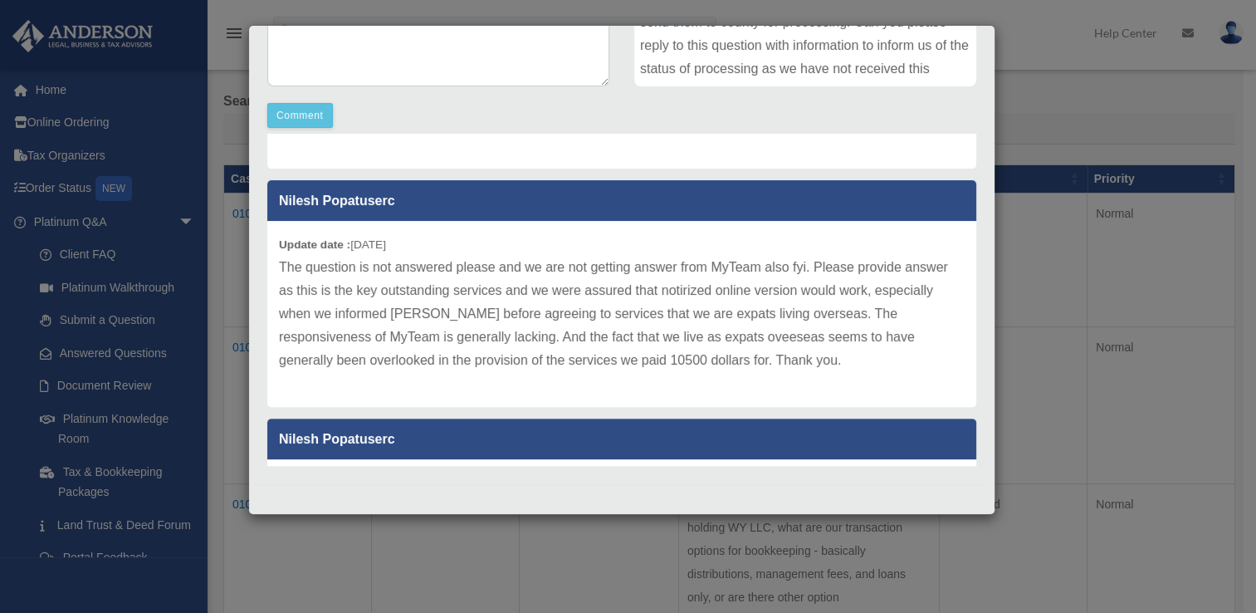
scroll to position [584, 0]
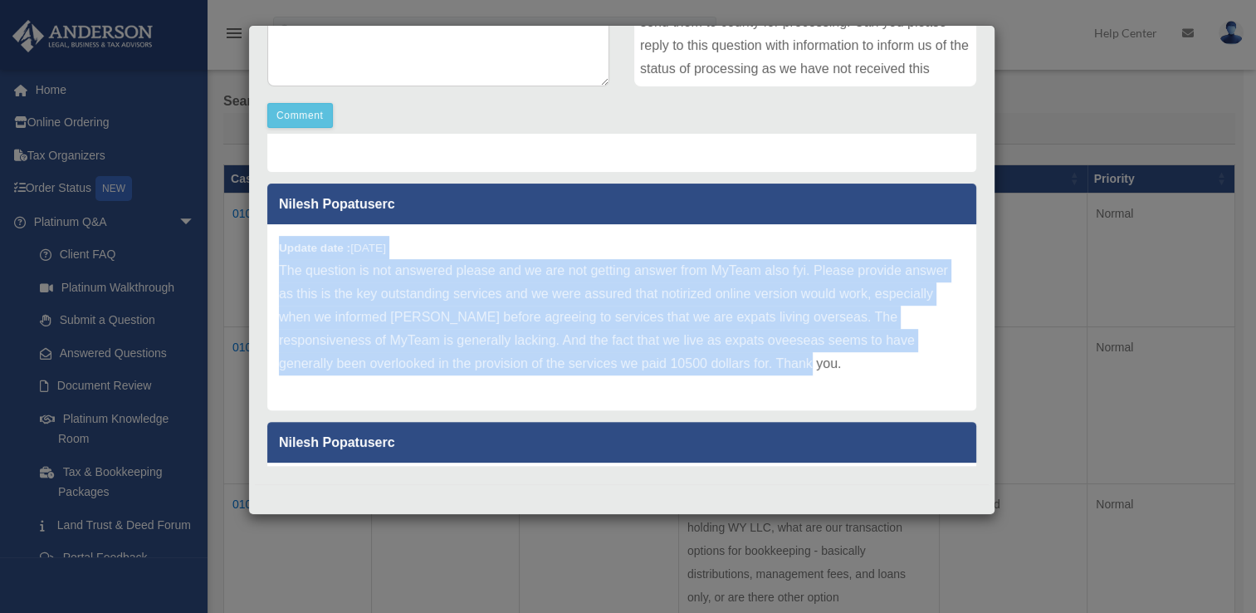
drag, startPoint x: 281, startPoint y: 245, endPoint x: 867, endPoint y: 369, distance: 598.1
click at [867, 369] on div "Update date : [DATE] The question is not answered please and we are not getting…" at bounding box center [621, 317] width 709 height 186
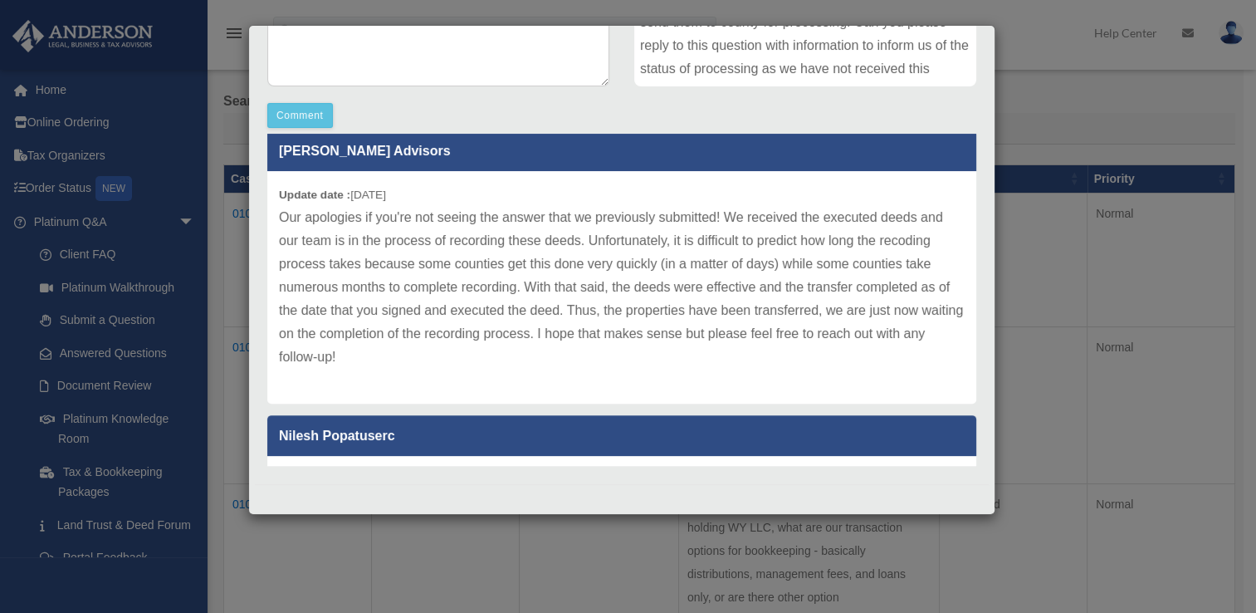
scroll to position [348, 0]
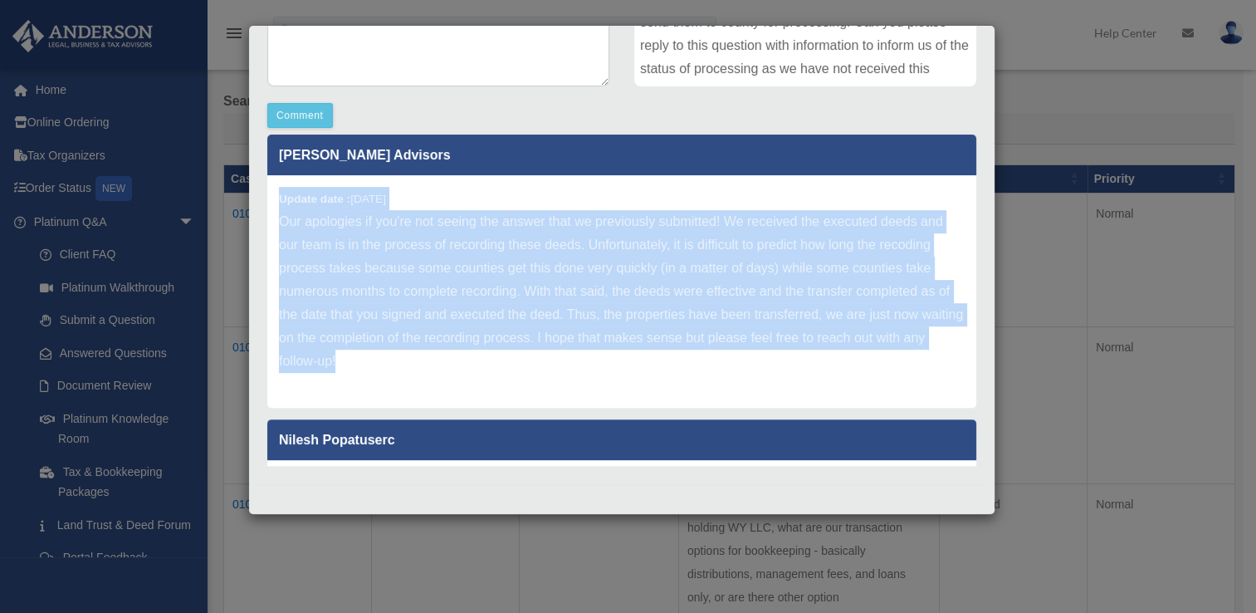
drag, startPoint x: 486, startPoint y: 357, endPoint x: 273, endPoint y: 197, distance: 266.8
click at [273, 197] on div "Update date : [DATE] Our apologies if you're not seeing the answer that we prev…" at bounding box center [621, 291] width 709 height 232
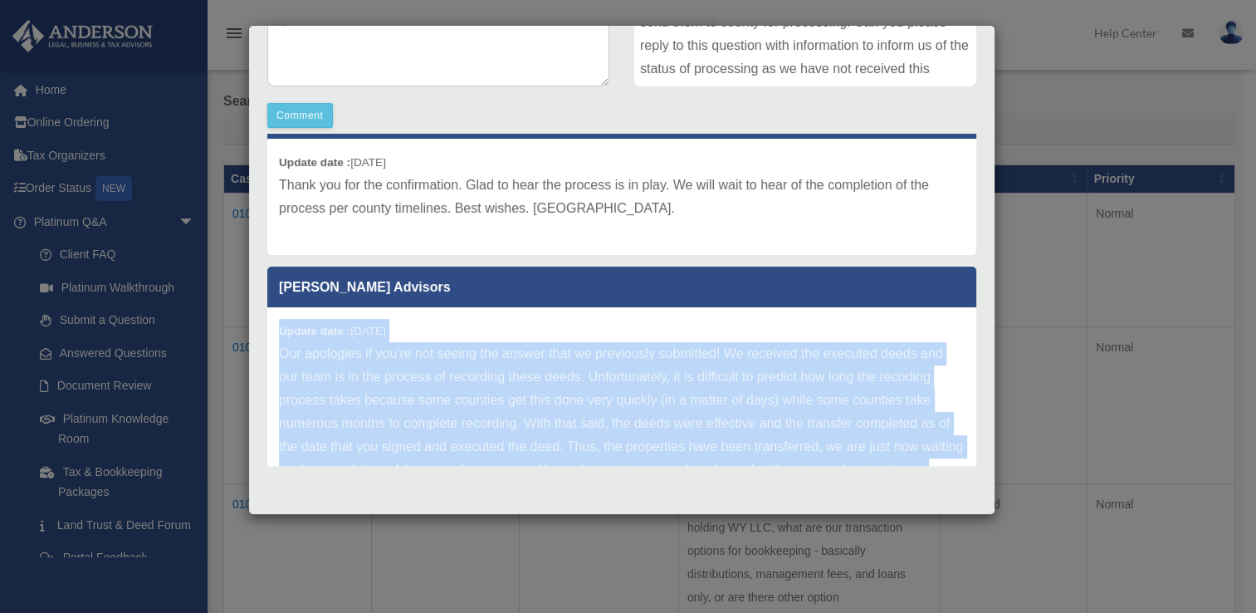
scroll to position [143, 0]
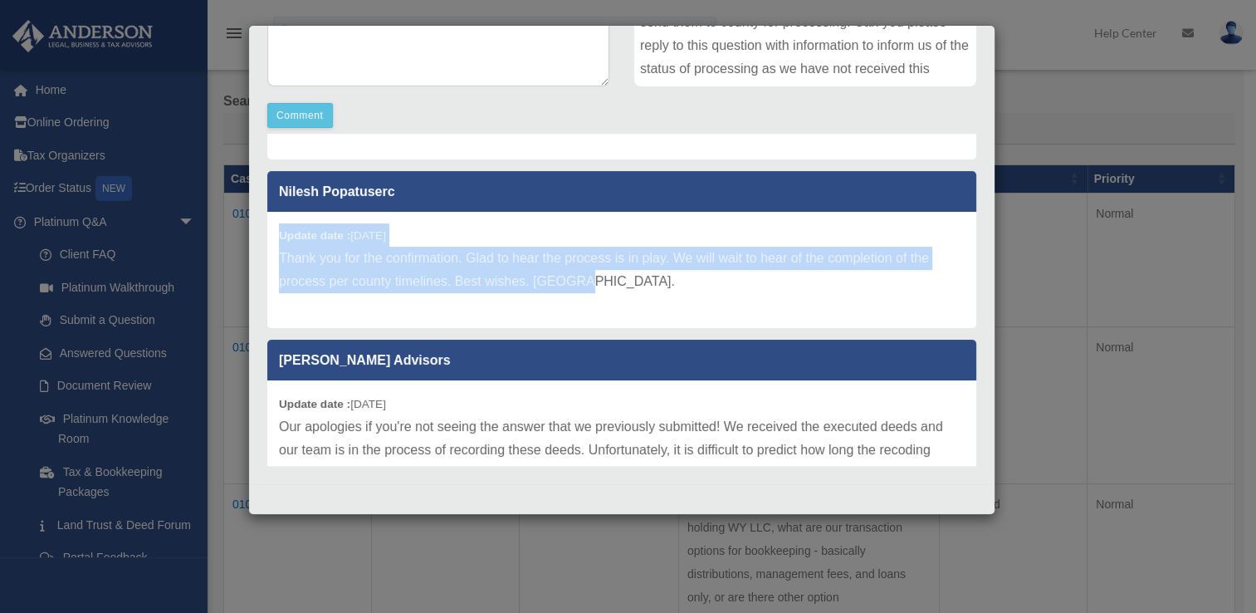
drag, startPoint x: 279, startPoint y: 233, endPoint x: 610, endPoint y: 287, distance: 335.6
click at [610, 287] on div "Update date : [DATE] Thank you for the confirmation. Glad to hear the process i…" at bounding box center [621, 270] width 709 height 116
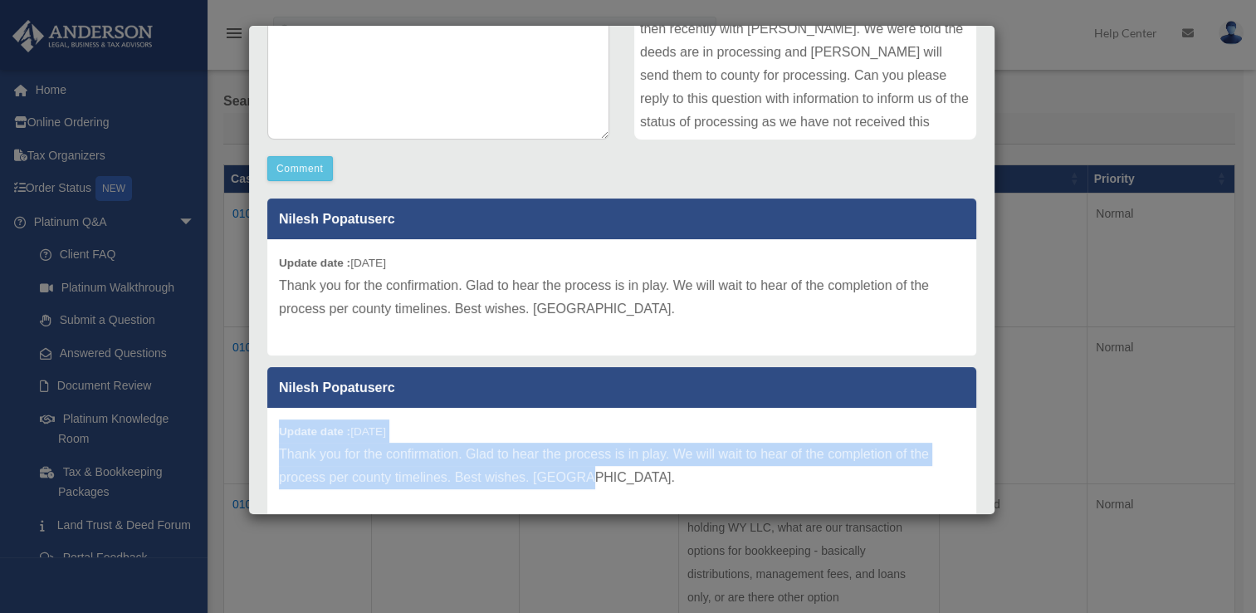
scroll to position [375, 0]
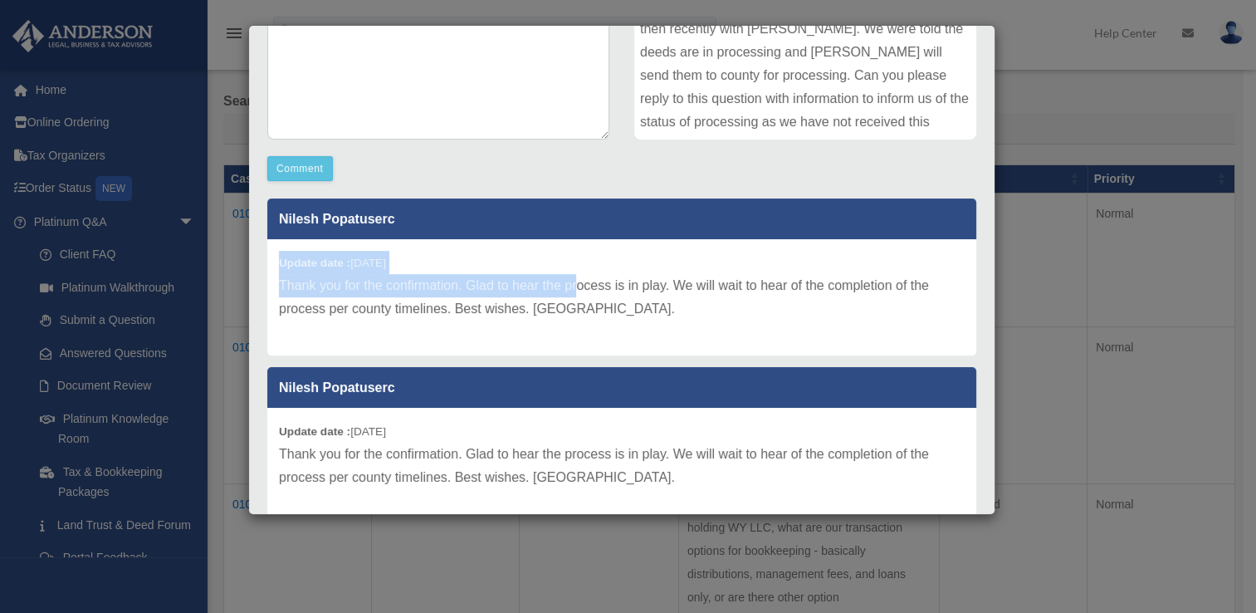
drag, startPoint x: 574, startPoint y: 291, endPoint x: 264, endPoint y: 251, distance: 313.0
click at [264, 251] on div "Nilesh Popatuserc Update date : [DATE] Thank you for the confirmation. Glad to …" at bounding box center [622, 353] width 734 height 332
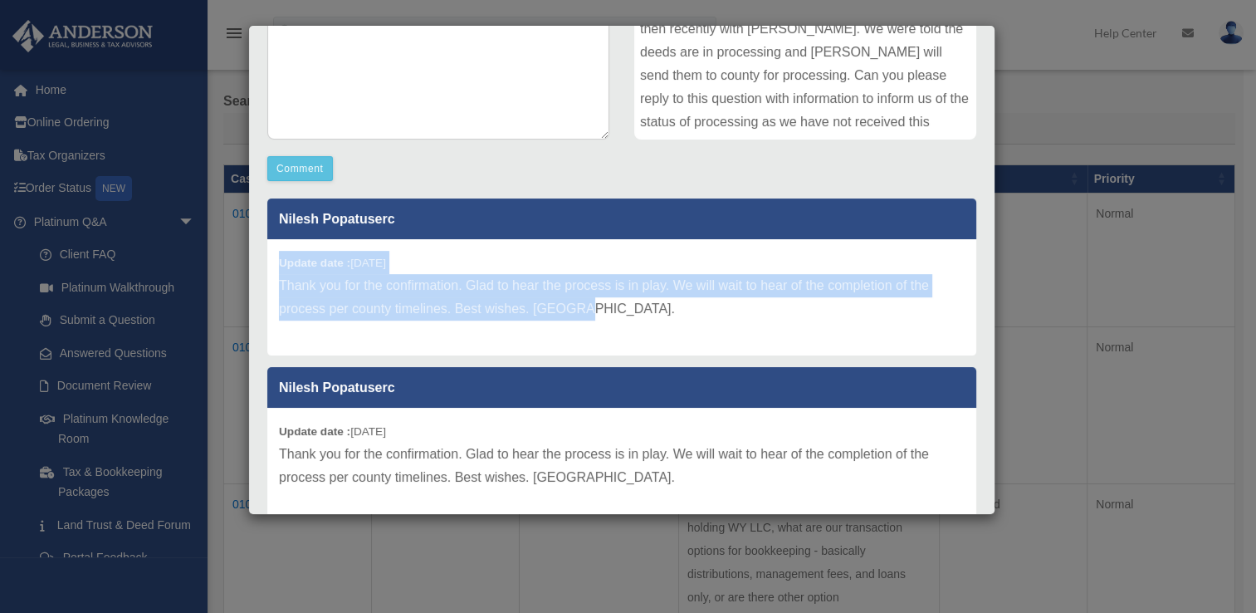
drag, startPoint x: 579, startPoint y: 310, endPoint x: 279, endPoint y: 247, distance: 307.2
click at [279, 247] on div "Update date : [DATE] Thank you for the confirmation. Glad to hear the process i…" at bounding box center [621, 297] width 709 height 116
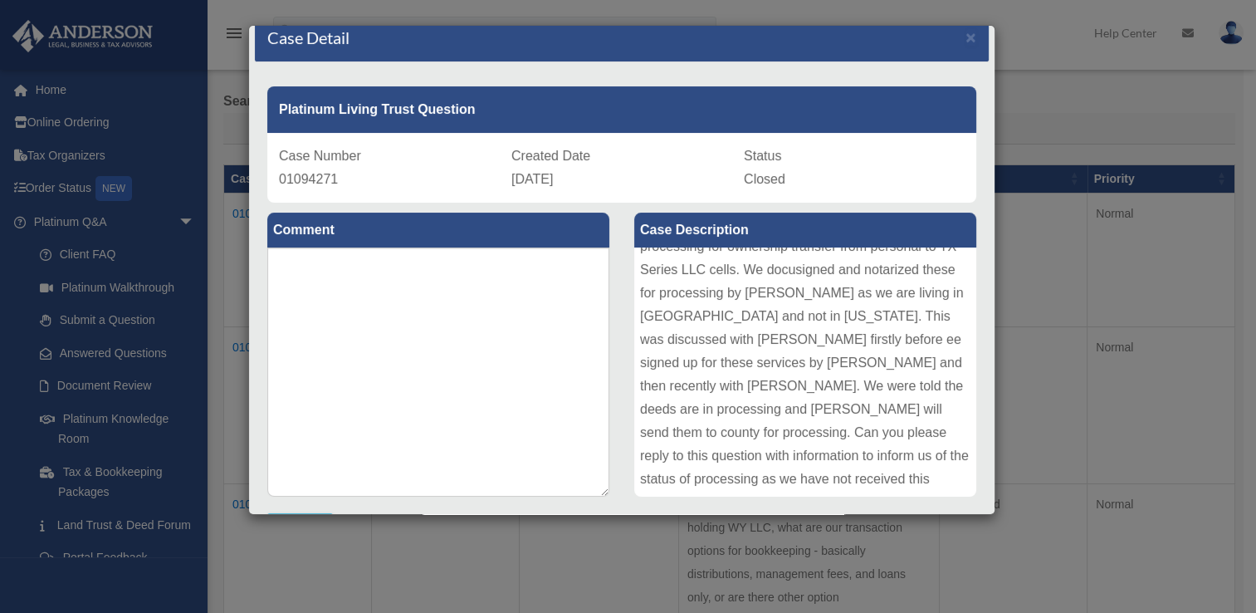
scroll to position [17, 0]
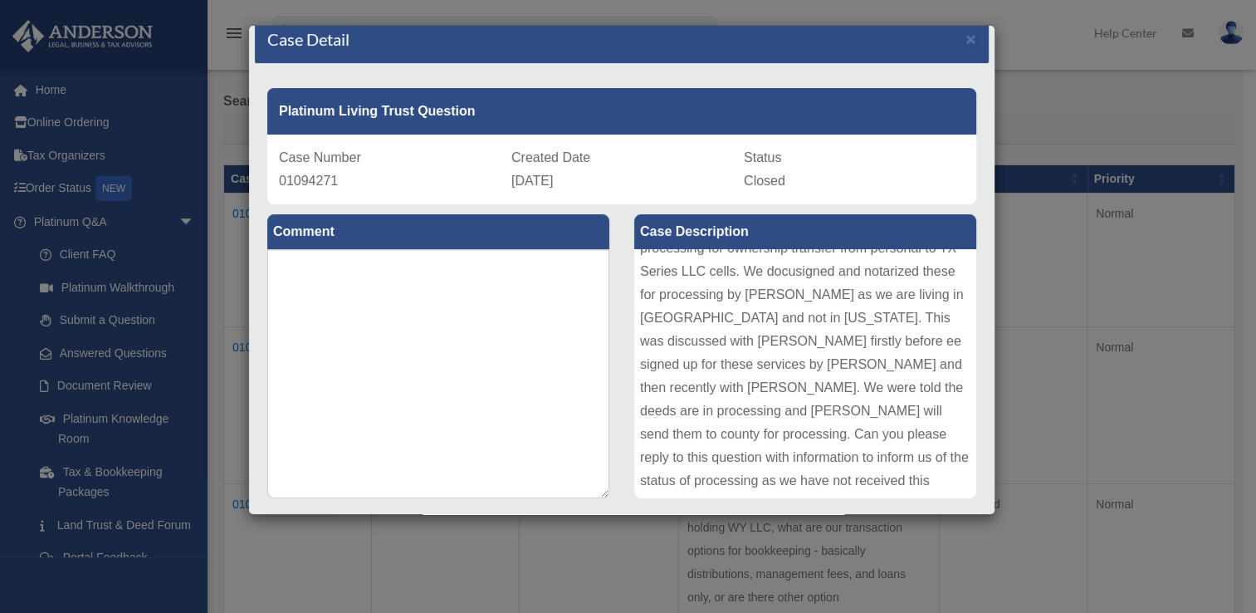
click at [408, 212] on div "Comment Comment" at bounding box center [438, 371] width 367 height 335
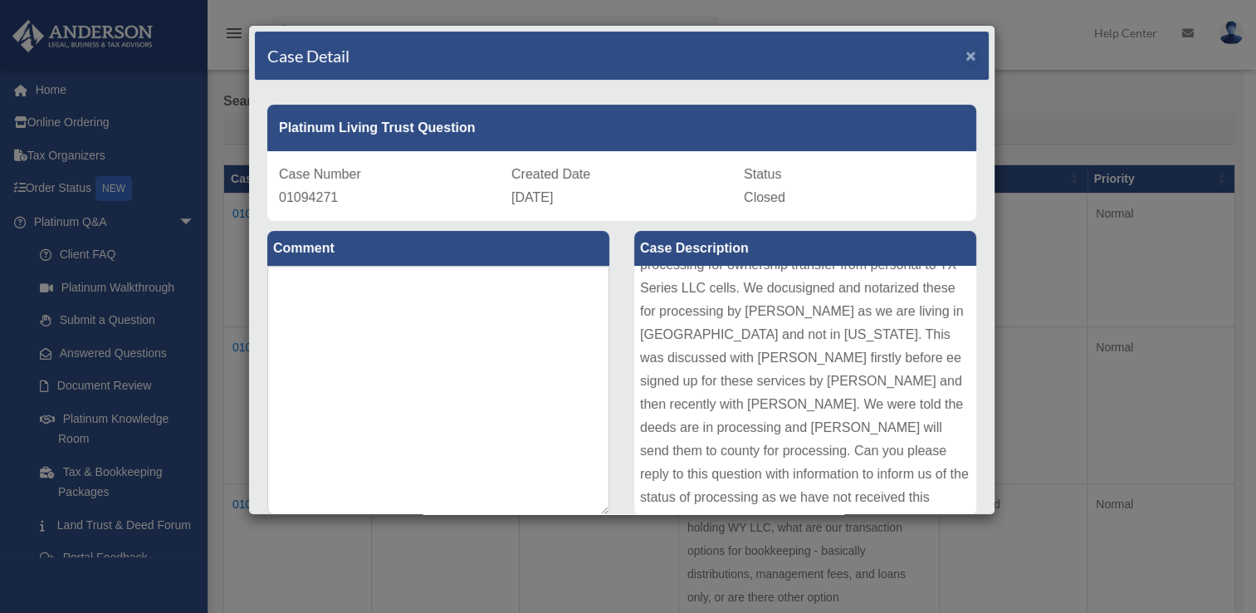
click at [965, 52] on span "×" at bounding box center [970, 55] width 11 height 19
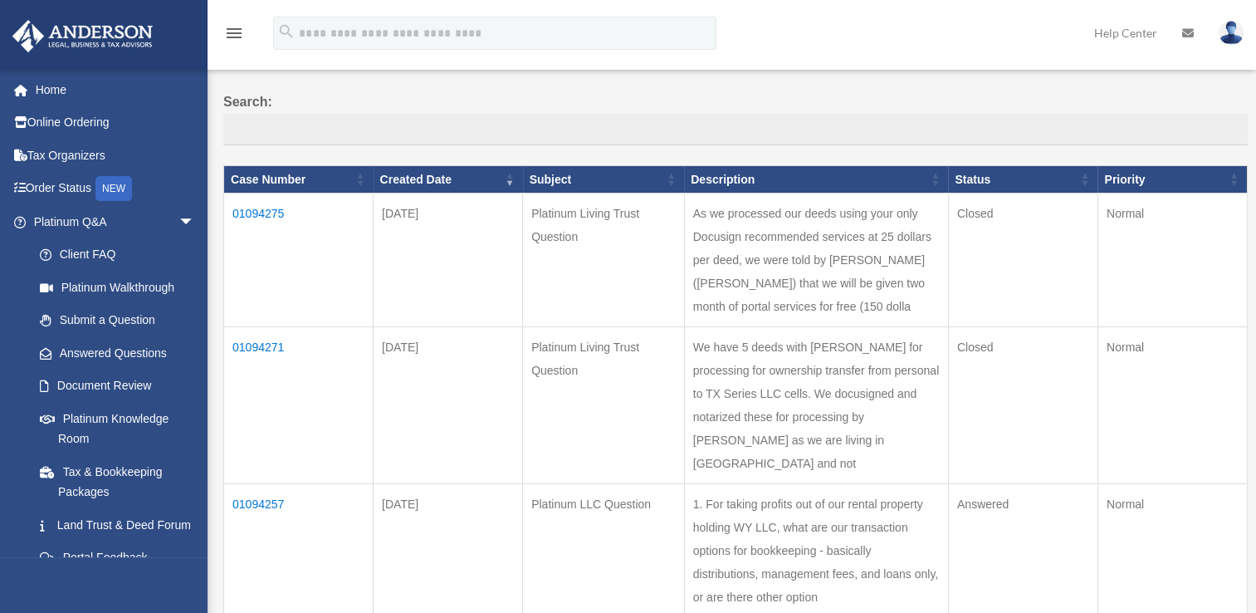
click at [269, 205] on td "01094275" at bounding box center [298, 260] width 149 height 134
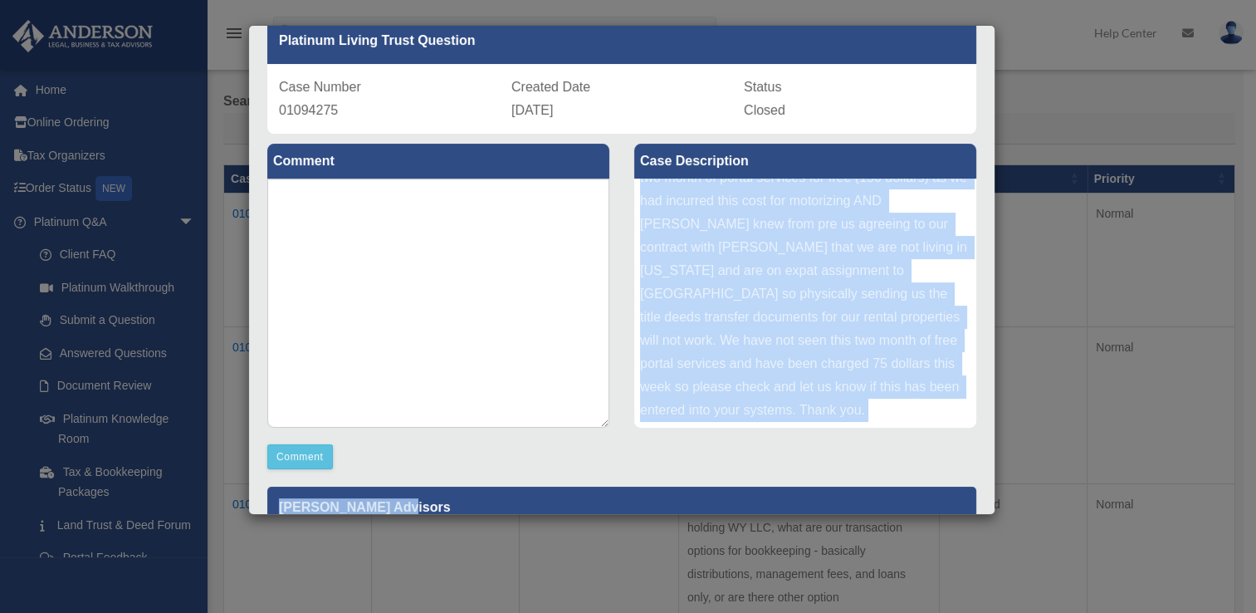
scroll to position [93, 0]
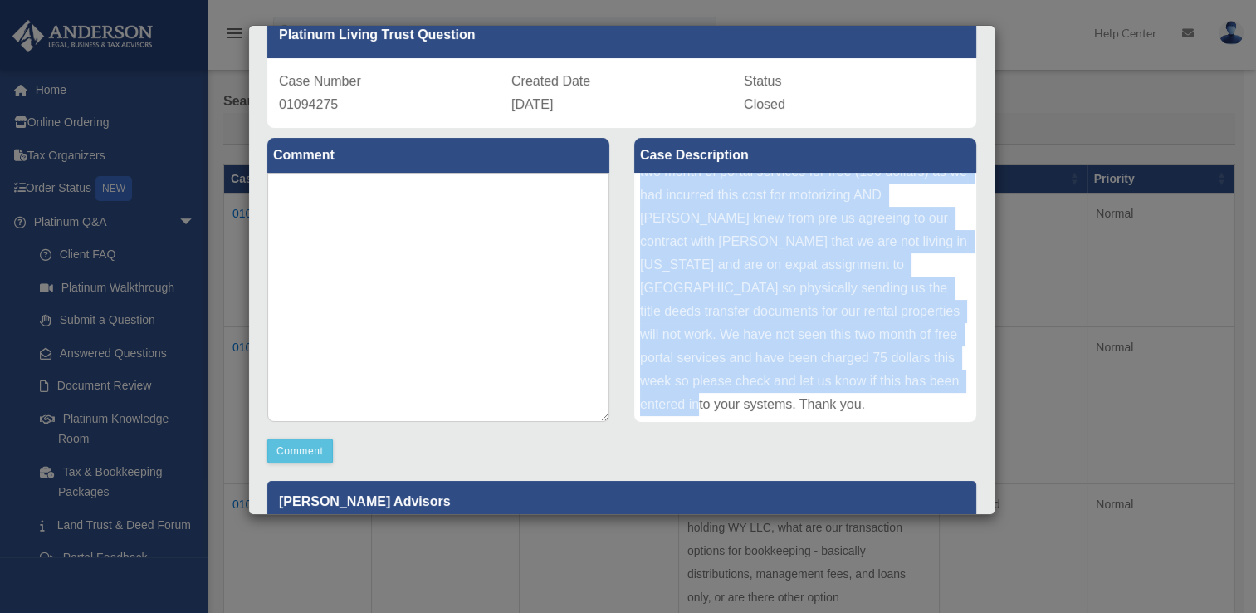
drag, startPoint x: 634, startPoint y: 281, endPoint x: 880, endPoint y: 403, distance: 274.3
click at [880, 403] on div "As we processed our deeds using your only Docusign recommended services at 25 d…" at bounding box center [805, 297] width 342 height 249
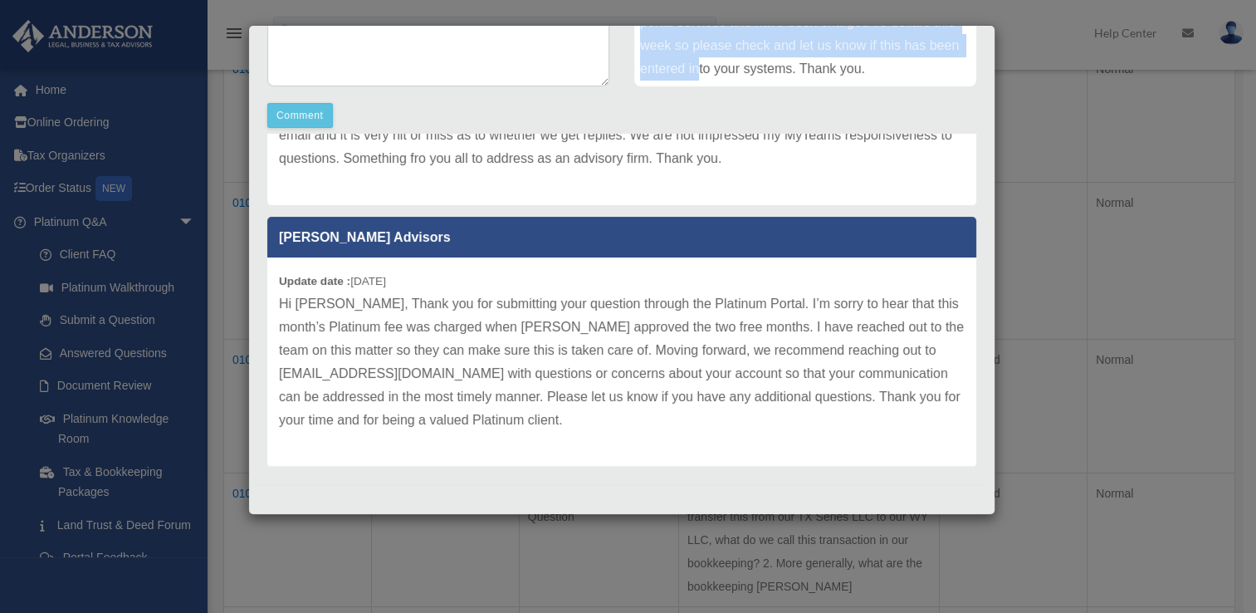
scroll to position [261, 0]
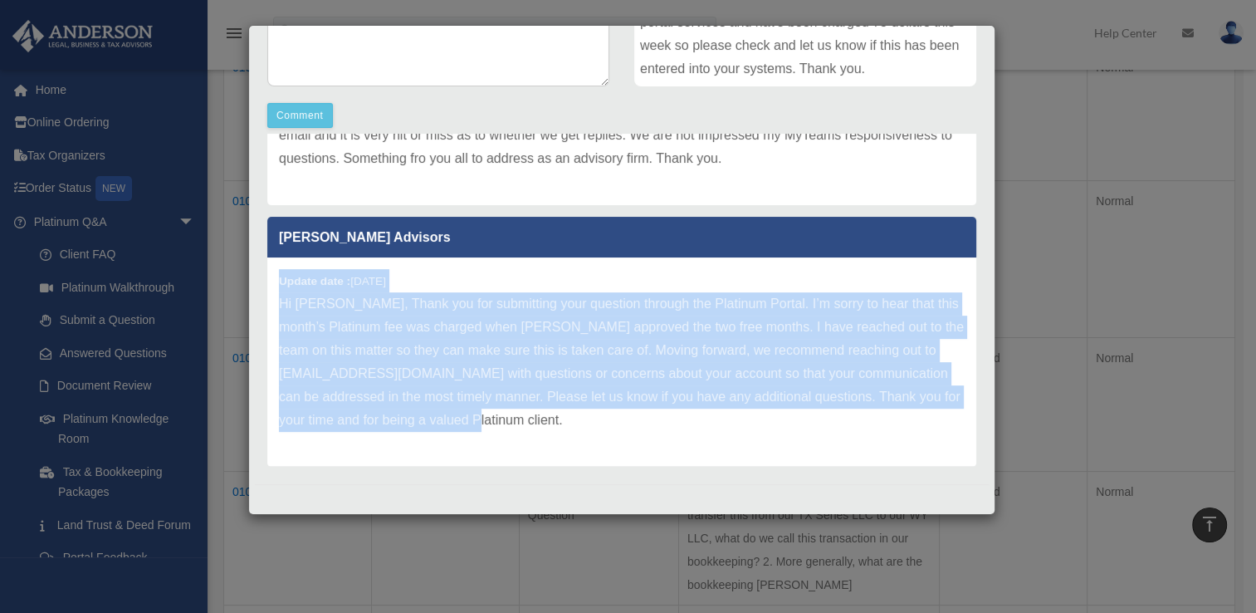
drag, startPoint x: 612, startPoint y: 417, endPoint x: 266, endPoint y: 280, distance: 372.2
click at [266, 280] on div "[PERSON_NAME] Advisors Update date : [DATE] Thank you [PERSON_NAME] for express…" at bounding box center [622, 300] width 734 height 332
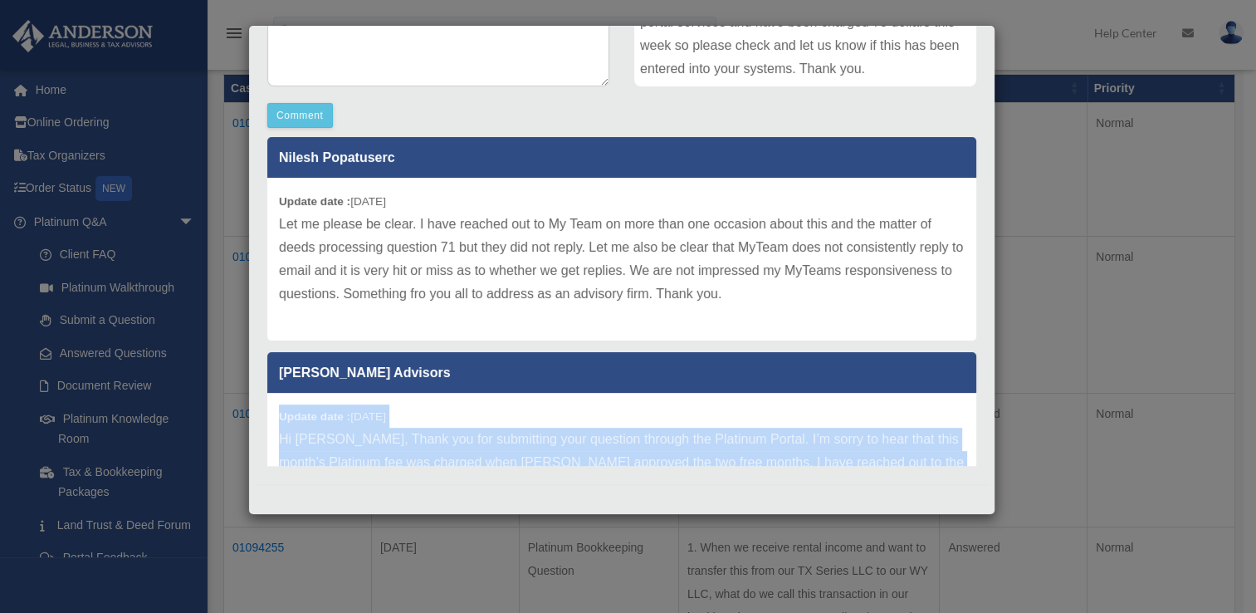
scroll to position [219, 0]
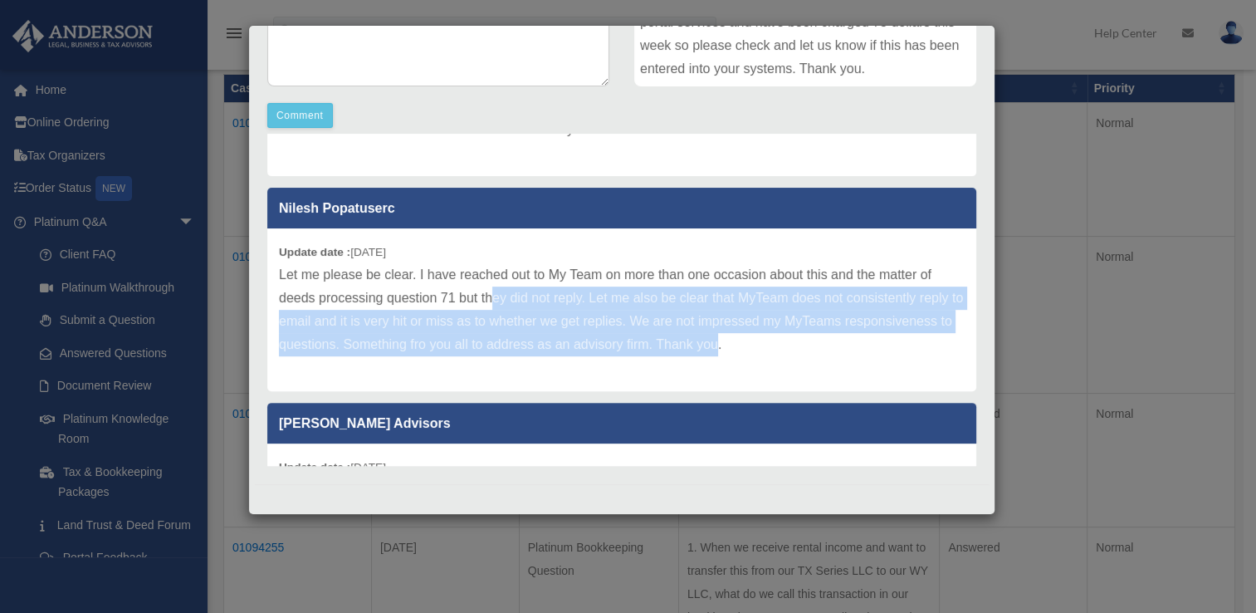
drag, startPoint x: 830, startPoint y: 341, endPoint x: 495, endPoint y: 294, distance: 338.7
click at [495, 294] on p "Let me please be clear. I have reached out to My Team on more than one occasion…" at bounding box center [622, 309] width 686 height 93
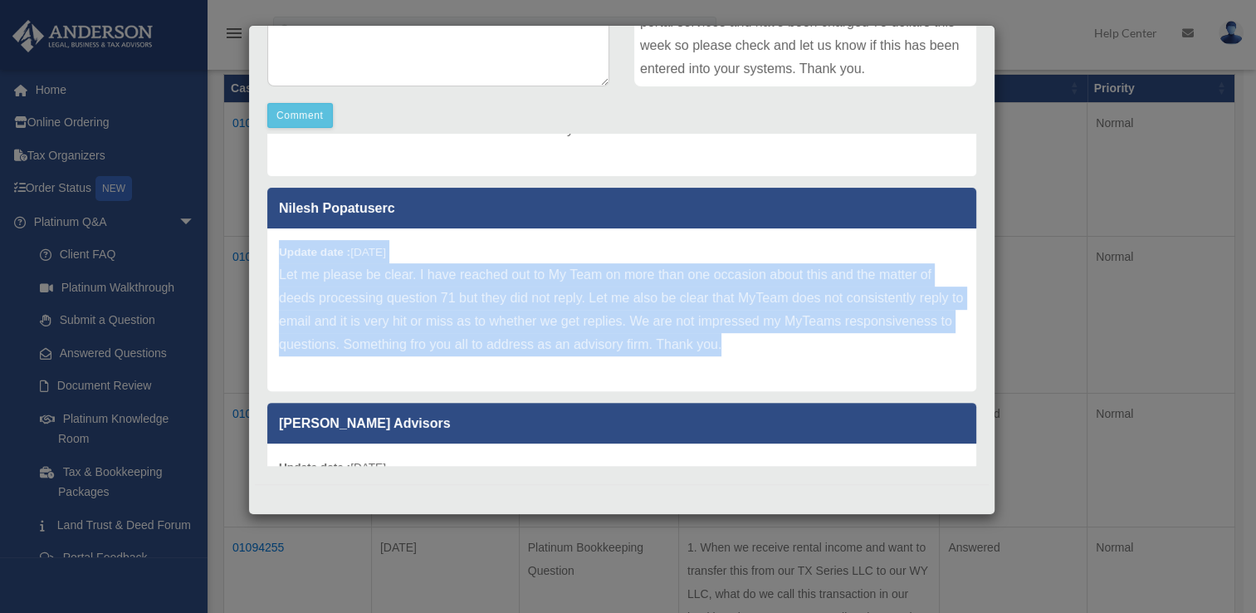
drag, startPoint x: 281, startPoint y: 254, endPoint x: 955, endPoint y: 365, distance: 683.1
click at [955, 365] on div "[PERSON_NAME] Advisors Update date : [DATE] Thank you [PERSON_NAME] for express…" at bounding box center [622, 300] width 734 height 332
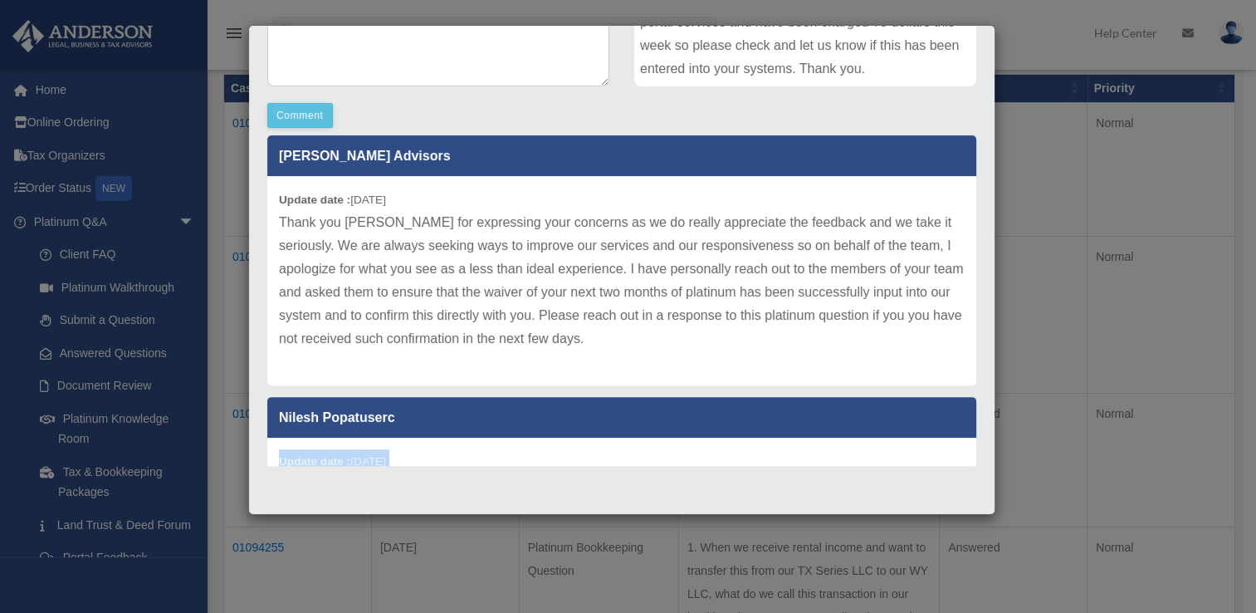
scroll to position [0, 0]
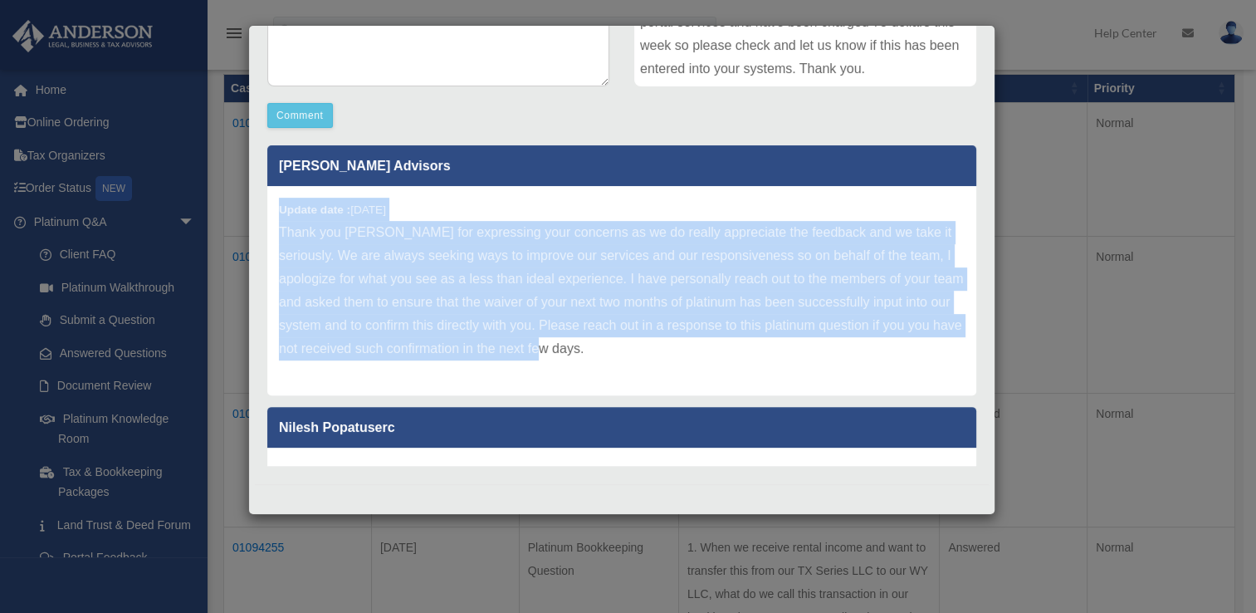
drag, startPoint x: 666, startPoint y: 352, endPoint x: 272, endPoint y: 205, distance: 420.0
click at [272, 205] on div "Update date : [DATE] Thank you [PERSON_NAME] for expressing your concerns as we…" at bounding box center [621, 290] width 709 height 209
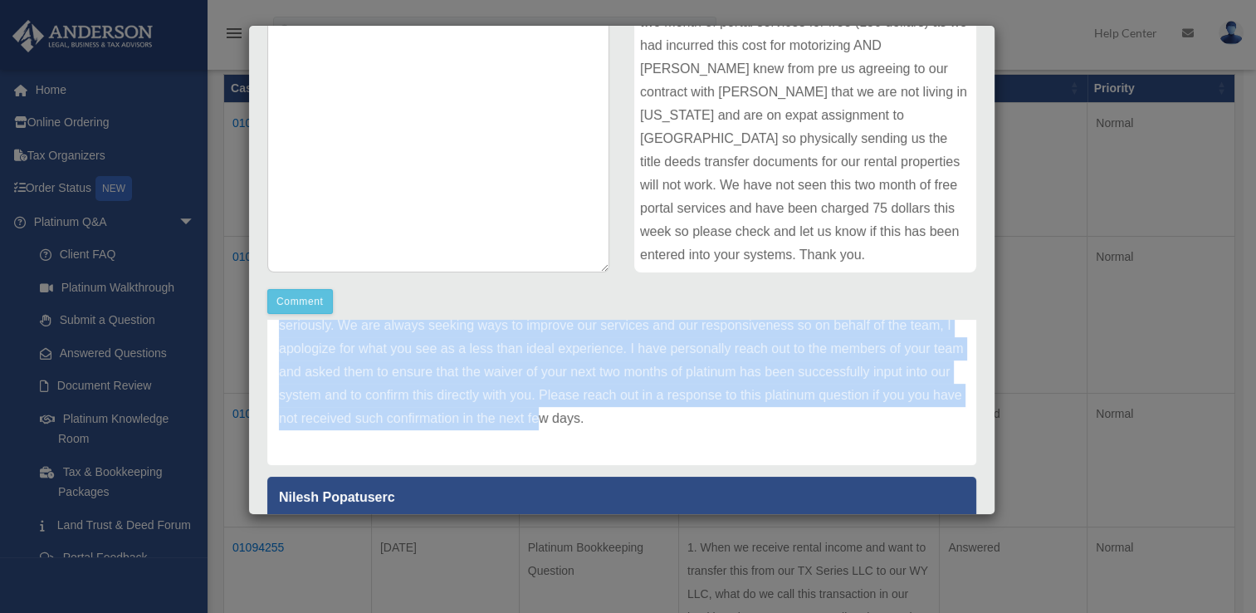
scroll to position [113, 0]
